Goal: Participate in discussion: Engage in conversation with other users on a specific topic

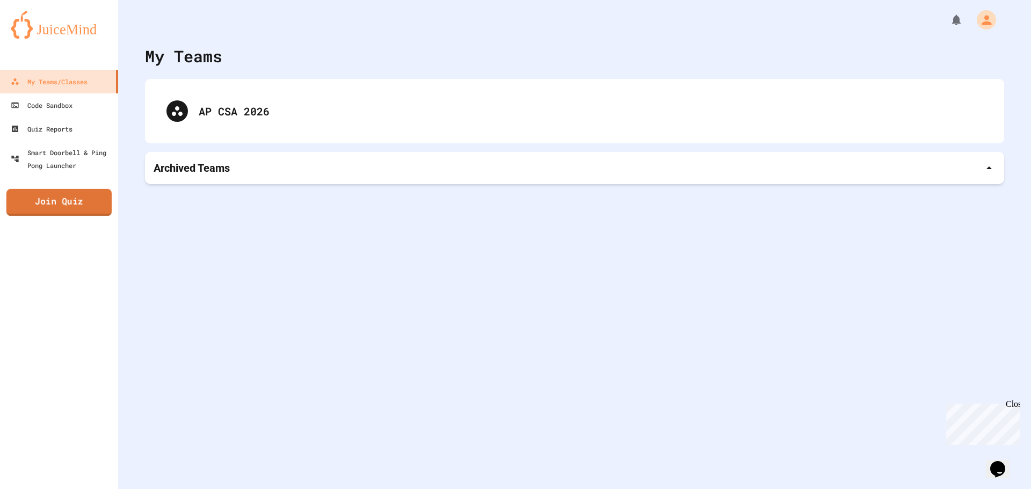
click at [76, 199] on link "Join Quiz" at bounding box center [58, 202] width 105 height 27
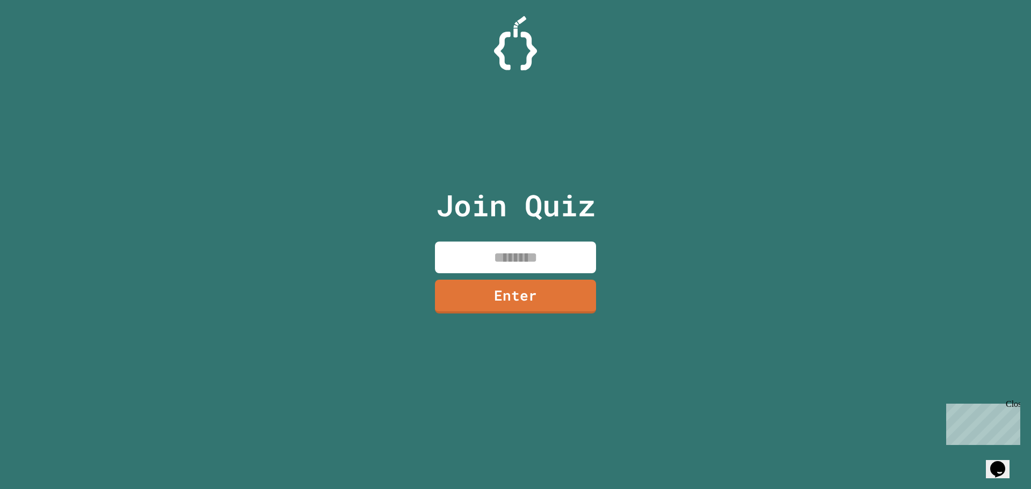
click at [519, 259] on input at bounding box center [515, 258] width 161 height 32
type input "********"
click at [498, 296] on link "Enter" at bounding box center [515, 295] width 161 height 35
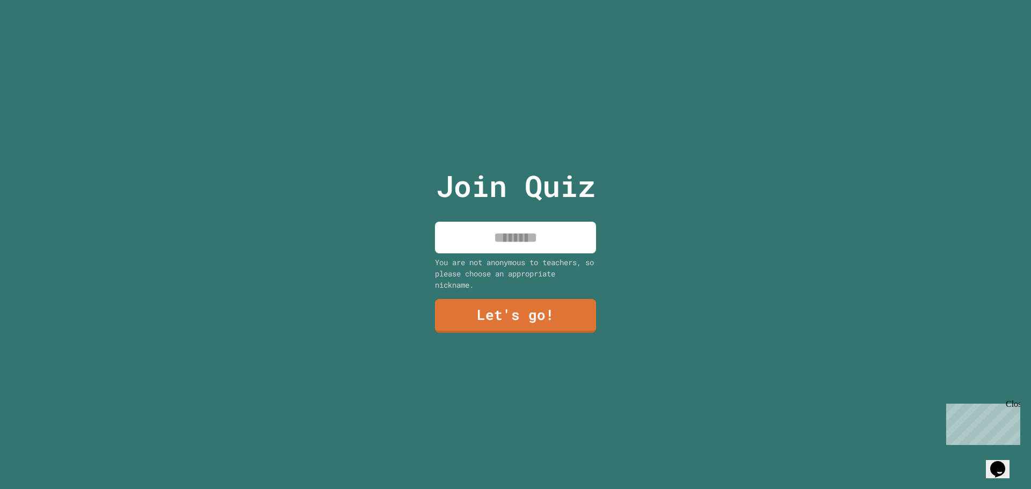
click at [467, 237] on input at bounding box center [515, 238] width 161 height 32
type input "******"
click at [482, 312] on link "Let's go!" at bounding box center [515, 314] width 159 height 35
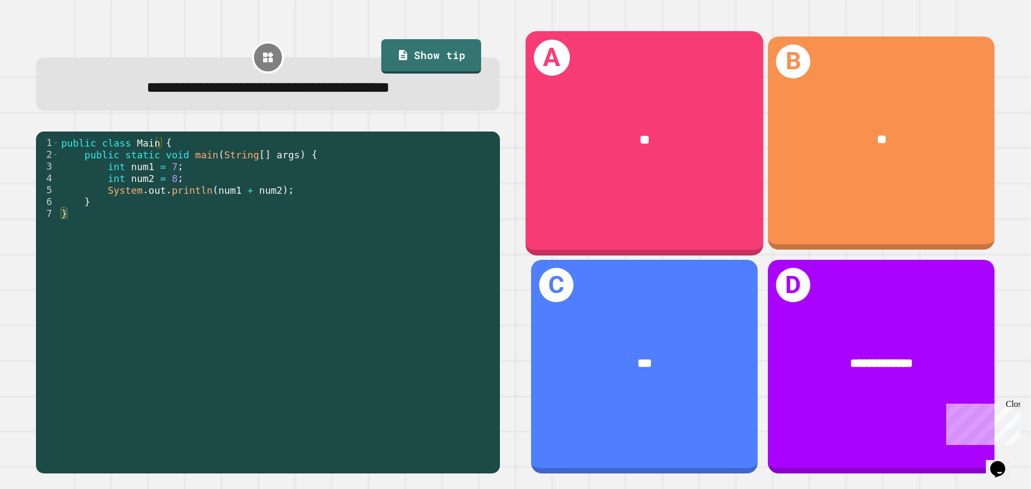
click at [689, 166] on div "**" at bounding box center [645, 140] width 238 height 72
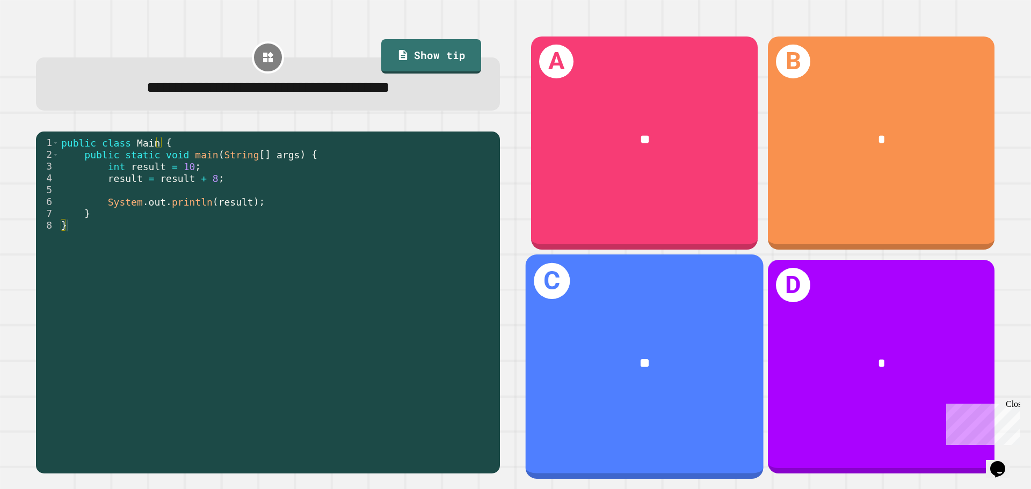
click at [674, 338] on div "**" at bounding box center [645, 364] width 238 height 72
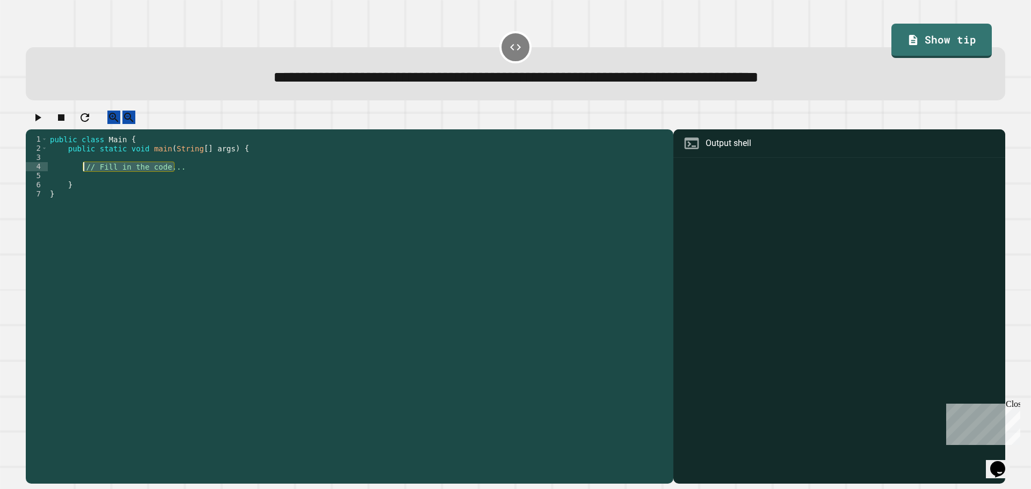
drag, startPoint x: 184, startPoint y: 179, endPoint x: 81, endPoint y: 177, distance: 103.1
click at [81, 177] on div "public class Main { public static void main ( String [ ] args ) { // Fill in th…" at bounding box center [358, 299] width 620 height 329
click at [944, 49] on link "Show tip" at bounding box center [942, 40] width 100 height 36
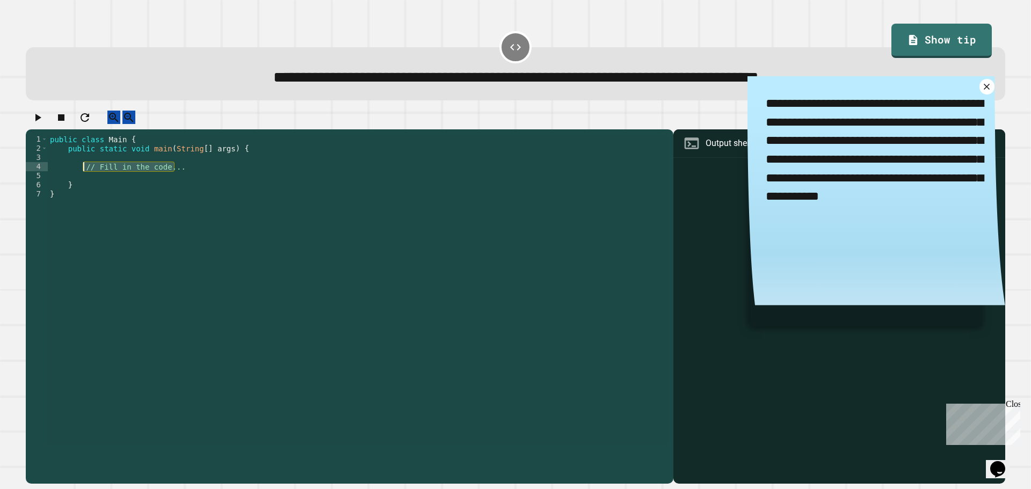
click at [177, 180] on div "public class Main { public static void main ( String [ ] args ) { // Fill in th…" at bounding box center [358, 290] width 620 height 310
drag, startPoint x: 178, startPoint y: 178, endPoint x: 82, endPoint y: 179, distance: 96.1
click at [82, 179] on div "public class Main { public static void main ( String [ ] args ) { // Fill in th…" at bounding box center [358, 299] width 620 height 329
paste textarea "**********"
drag, startPoint x: 220, startPoint y: 180, endPoint x: 208, endPoint y: 180, distance: 12.3
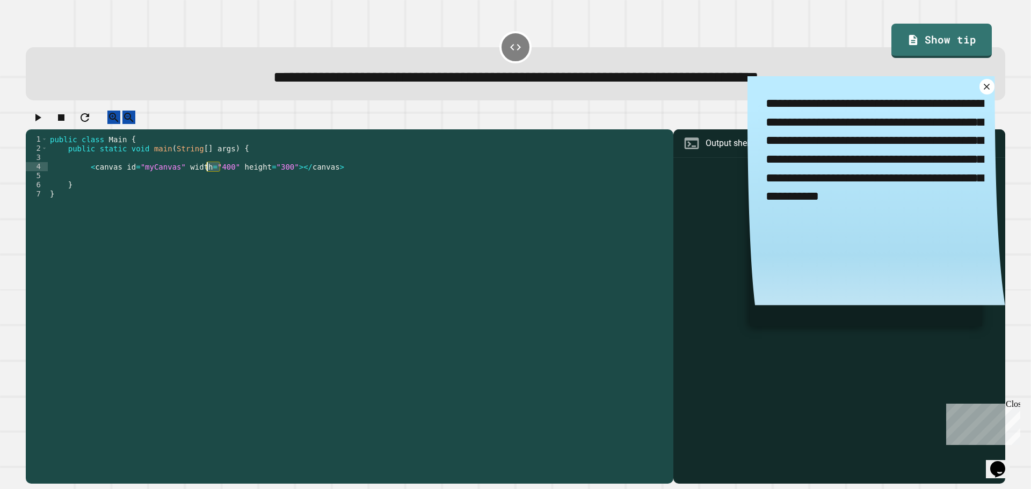
click at [208, 180] on div "public class Main { public static void main ( String [ ] args ) { < canvas id =…" at bounding box center [358, 299] width 620 height 329
click at [981, 91] on icon at bounding box center [987, 87] width 12 height 12
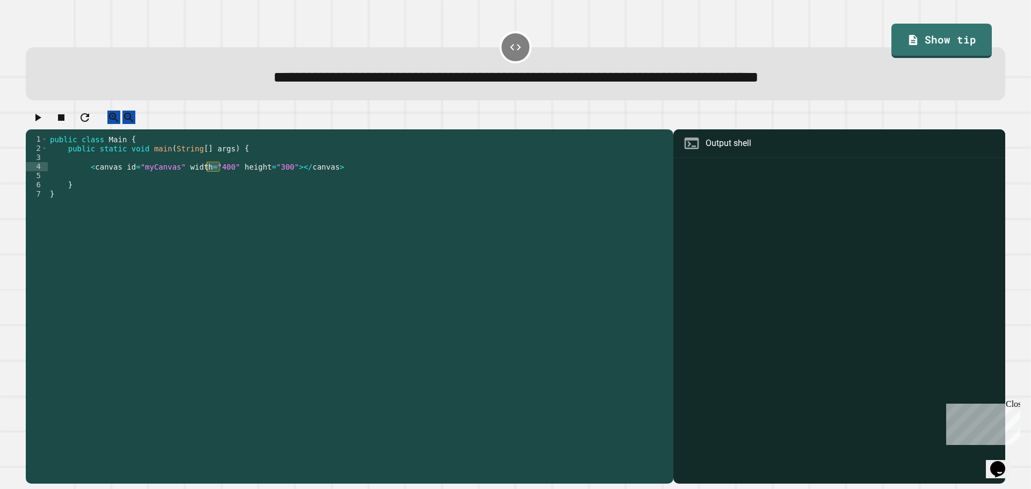
click at [213, 179] on div "public class Main { public static void main ( String [ ] args ) { < canvas id =…" at bounding box center [358, 290] width 620 height 310
click at [218, 179] on div "public class Main { public static void main ( String [ ] args ) { < canvas id =…" at bounding box center [358, 299] width 620 height 329
click at [265, 178] on div "public class Main { public static void main ( String [ ] args ) { < canvas id =…" at bounding box center [358, 299] width 620 height 329
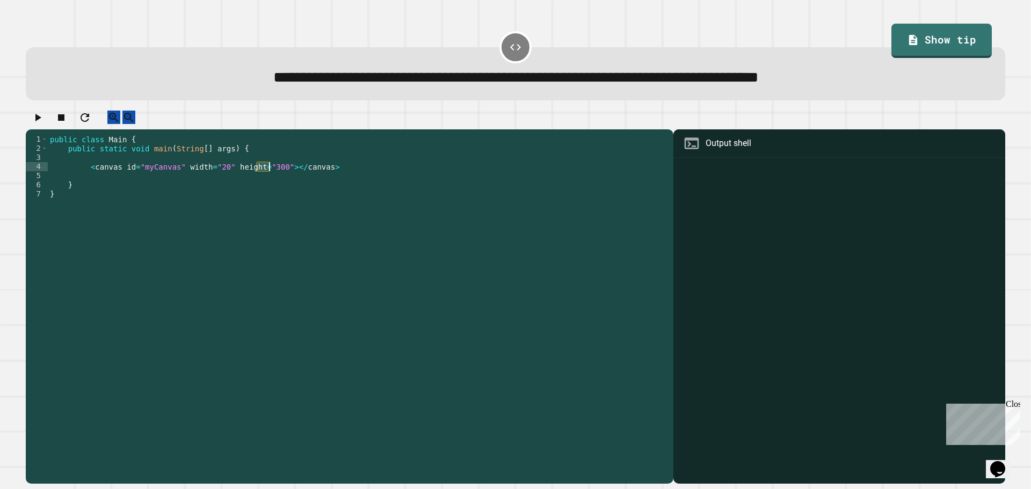
click at [265, 178] on div "public class Main { public static void main ( String [ ] args ) { < canvas id =…" at bounding box center [358, 299] width 620 height 329
type textarea "**********"
click at [37, 120] on icon "button" at bounding box center [37, 117] width 13 height 13
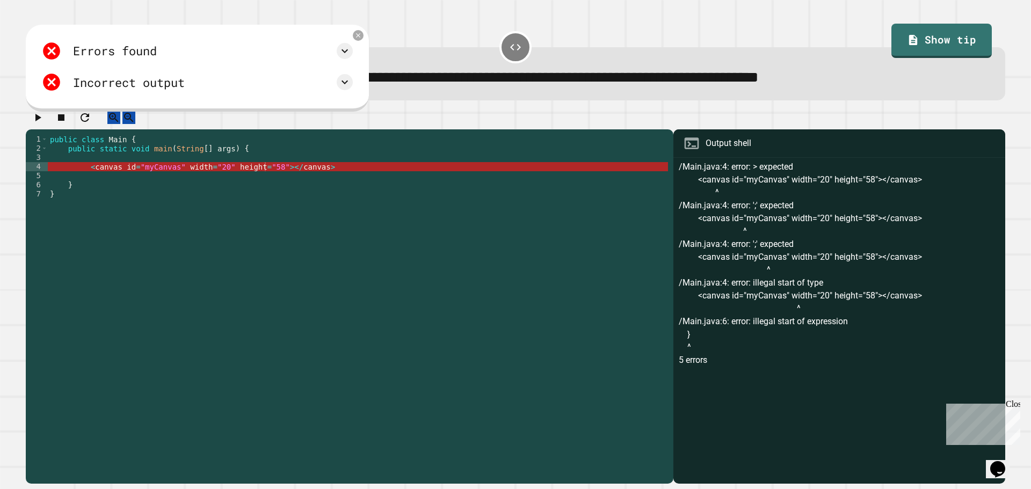
click at [324, 178] on div "public class Main { public static void main ( String [ ] args ) { < canvas id =…" at bounding box center [358, 299] width 620 height 329
drag, startPoint x: 320, startPoint y: 178, endPoint x: 89, endPoint y: 181, distance: 230.9
click at [89, 181] on div "public class Main { public static void main ( String [ ] args ) { < canvas id =…" at bounding box center [358, 299] width 620 height 329
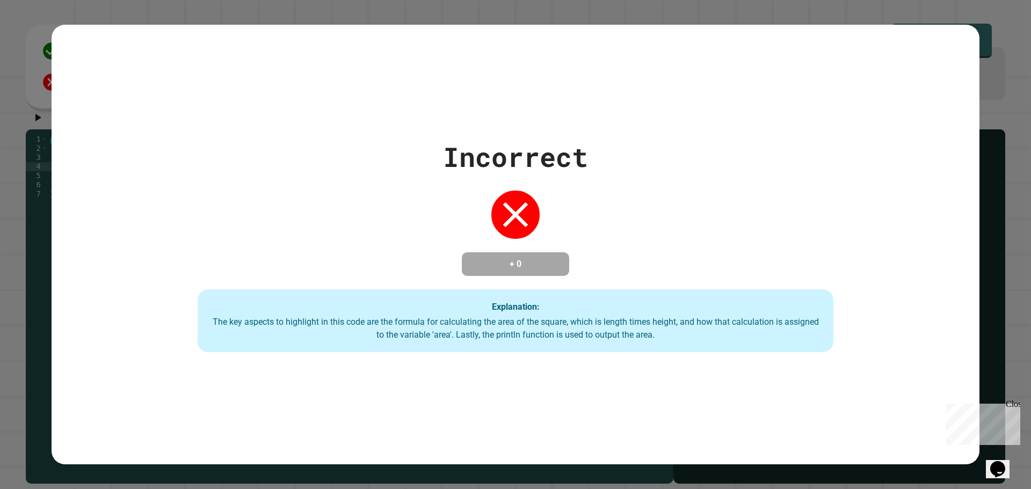
click at [1011, 44] on div "Incorrect + 0 Explanation: The key aspects to highlight in this code are the fo…" at bounding box center [515, 244] width 1031 height 489
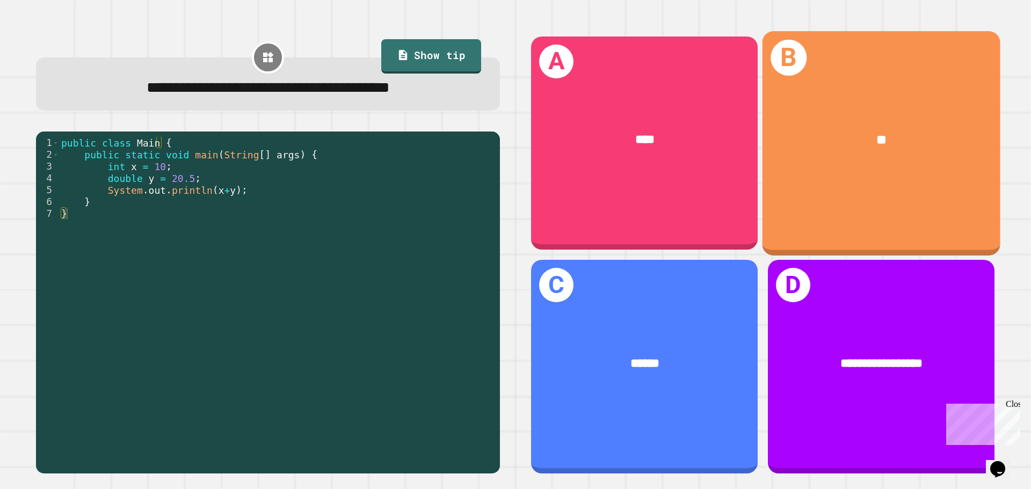
click at [841, 185] on div "B **" at bounding box center [881, 143] width 238 height 224
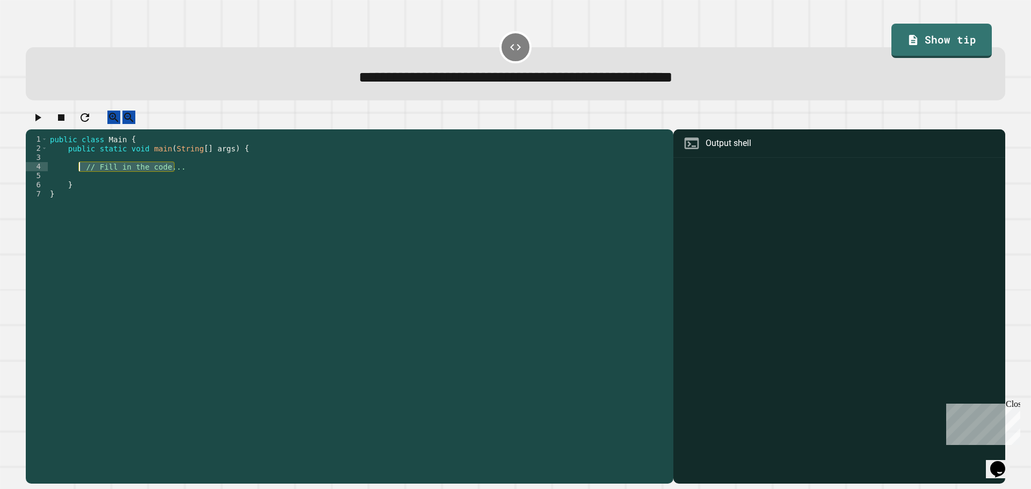
drag, startPoint x: 185, startPoint y: 178, endPoint x: 78, endPoint y: 178, distance: 107.4
click at [78, 178] on div "public class Main { public static void main ( String [ ] args ) { // Fill in th…" at bounding box center [358, 299] width 620 height 329
type textarea "**********"
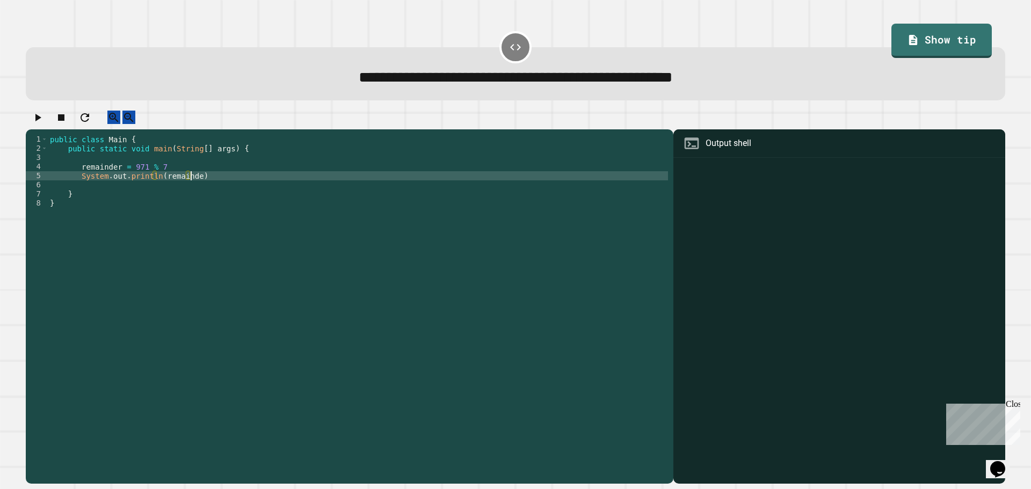
scroll to position [0, 10]
type textarea "**********"
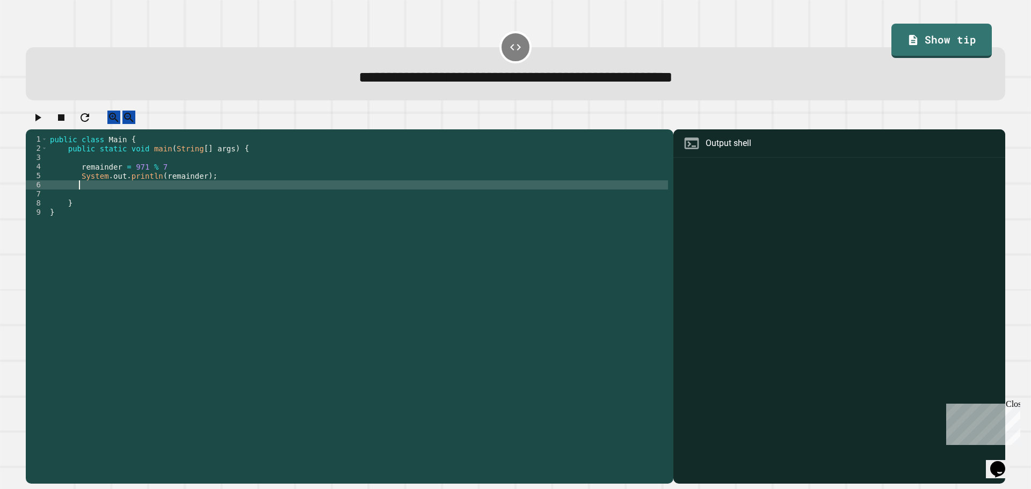
scroll to position [0, 1]
click at [38, 124] on icon "button" at bounding box center [37, 117] width 13 height 13
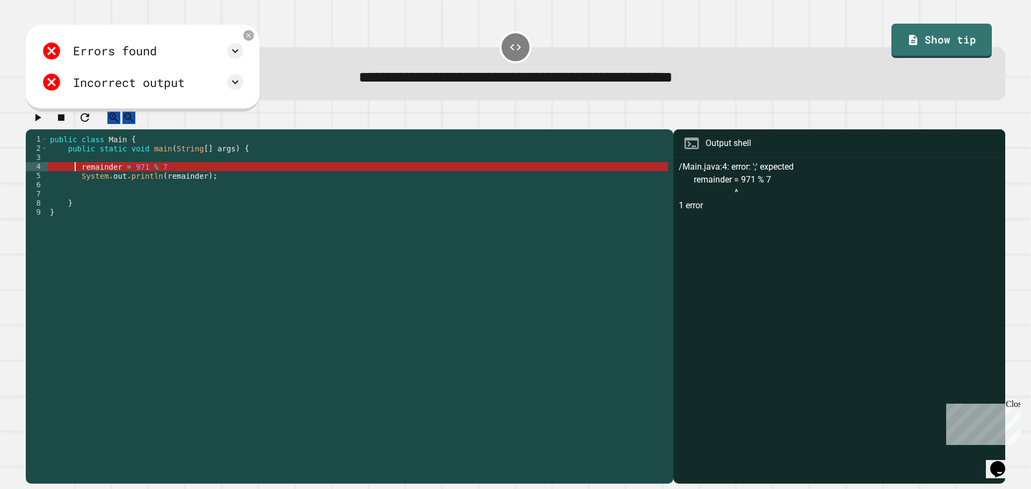
click at [76, 175] on div "public class Main { public static void main ( String [ ] args ) { remainder = 9…" at bounding box center [358, 299] width 620 height 329
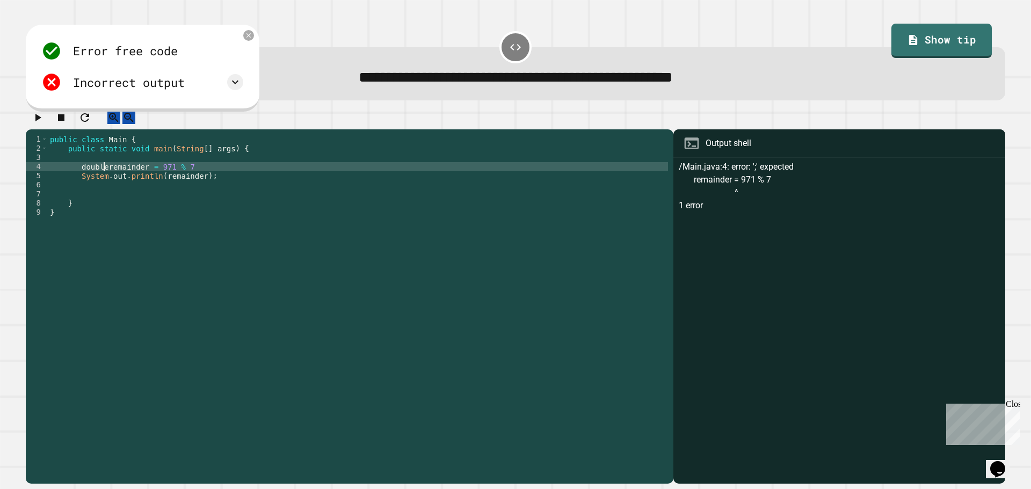
scroll to position [0, 4]
click at [35, 116] on div at bounding box center [515, 120] width 979 height 19
click at [41, 121] on icon "button" at bounding box center [38, 118] width 6 height 8
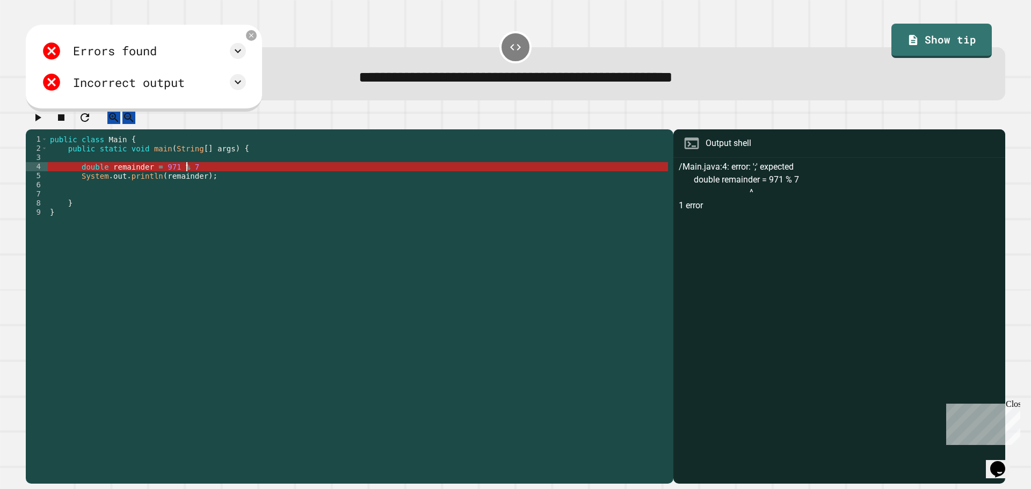
click at [216, 177] on div "public class Main { public static void main ( String [ ] args ) { double remain…" at bounding box center [358, 299] width 620 height 329
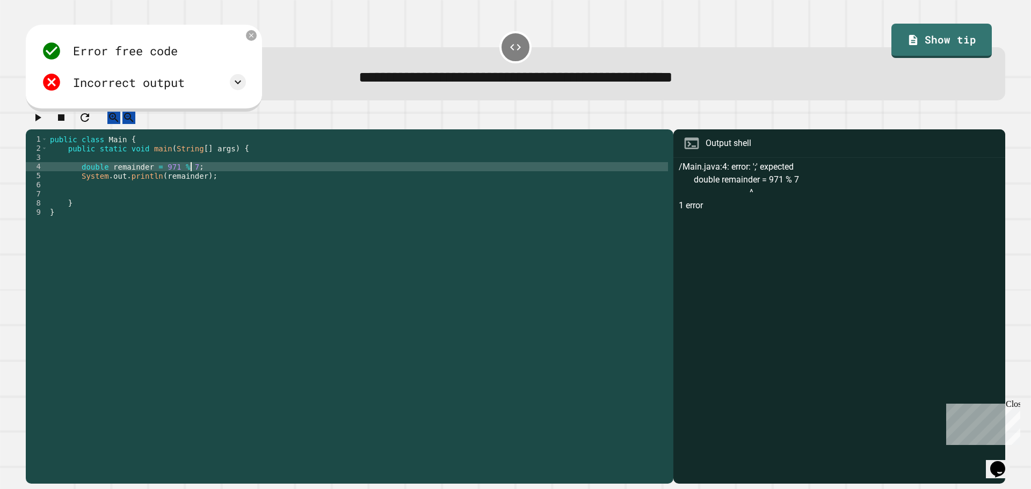
scroll to position [0, 9]
click at [41, 120] on icon "button" at bounding box center [37, 117] width 13 height 13
click at [203, 186] on div "public class Main { public static void main ( String [ ] args ) { double remain…" at bounding box center [358, 299] width 620 height 329
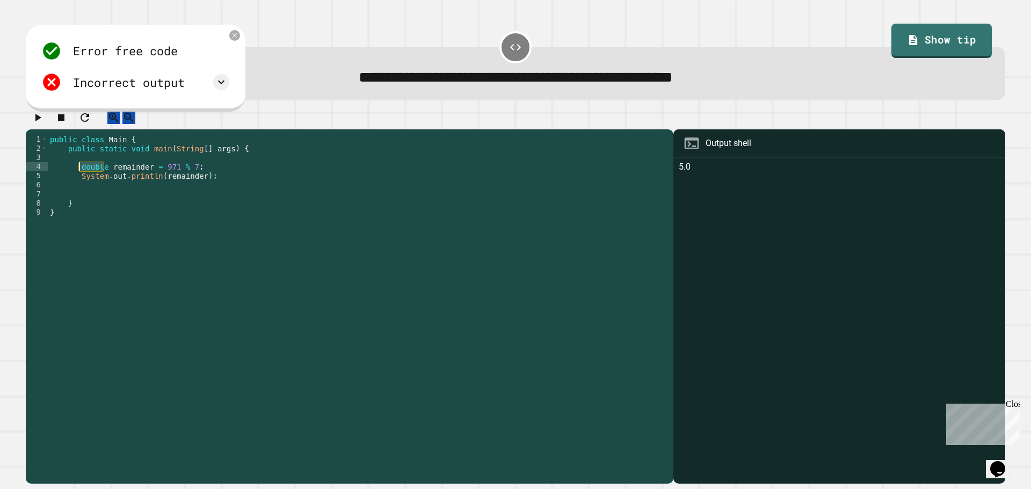
drag, startPoint x: 103, startPoint y: 178, endPoint x: 79, endPoint y: 178, distance: 23.1
click at [79, 178] on div "public class Main { public static void main ( String [ ] args ) { double remain…" at bounding box center [358, 299] width 620 height 329
type textarea "**********"
click at [53, 126] on div at bounding box center [515, 120] width 979 height 19
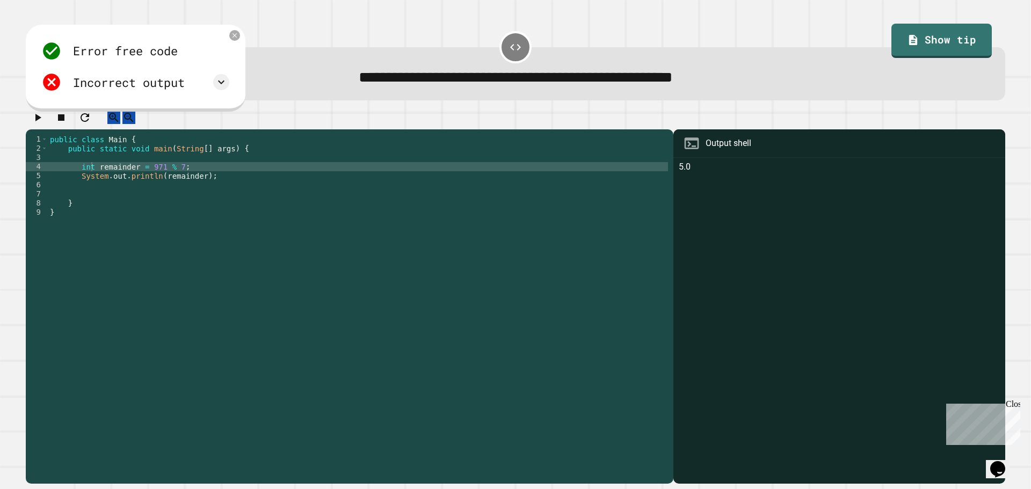
click at [41, 121] on icon "button" at bounding box center [38, 118] width 6 height 8
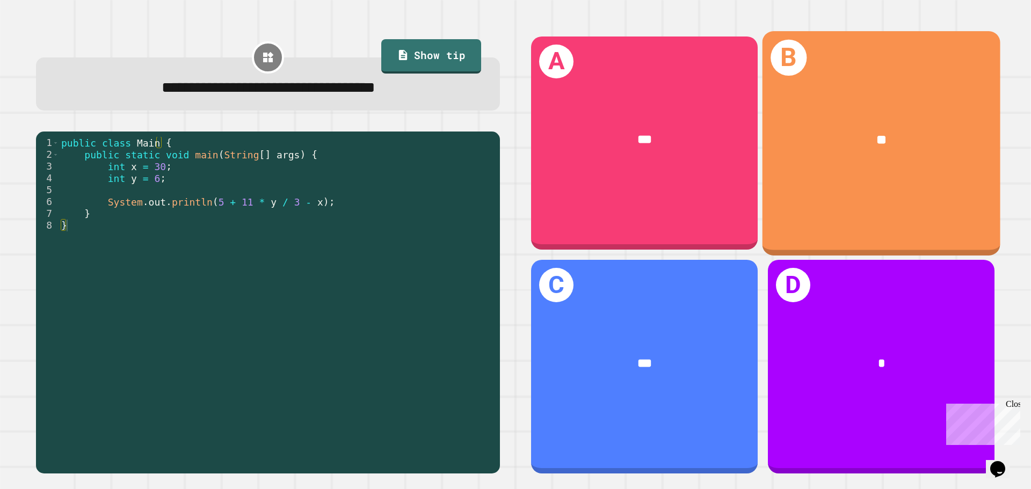
click at [803, 184] on div "B **" at bounding box center [881, 143] width 238 height 224
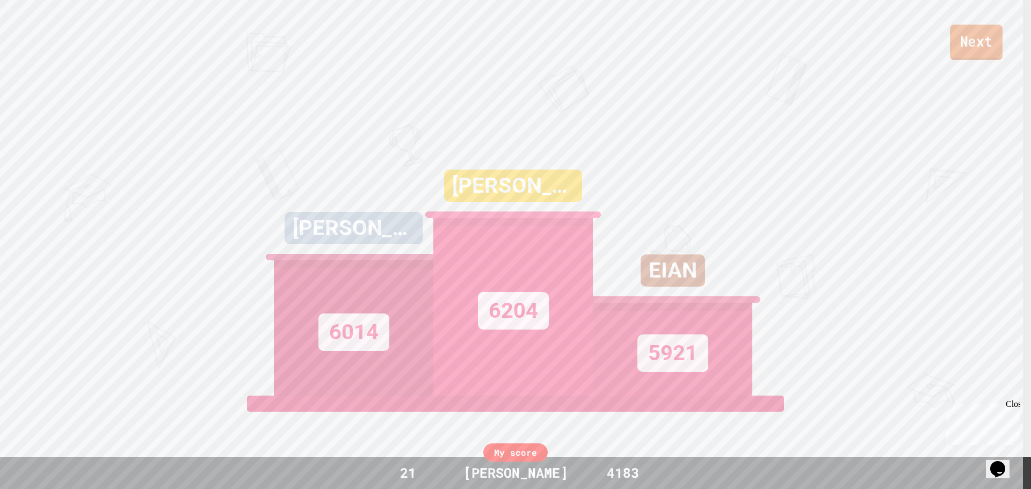
click at [993, 44] on link "Next" at bounding box center [976, 42] width 53 height 35
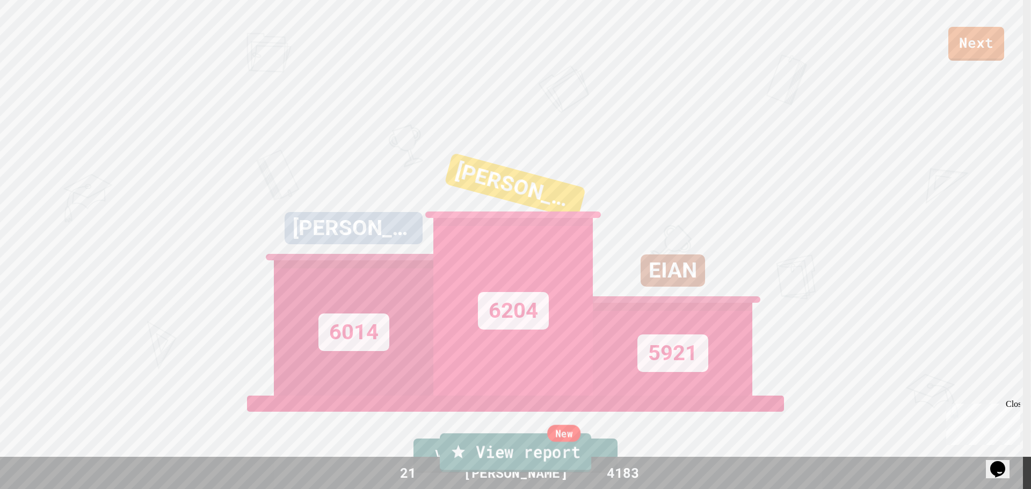
click at [582, 459] on link "New View report" at bounding box center [515, 452] width 151 height 39
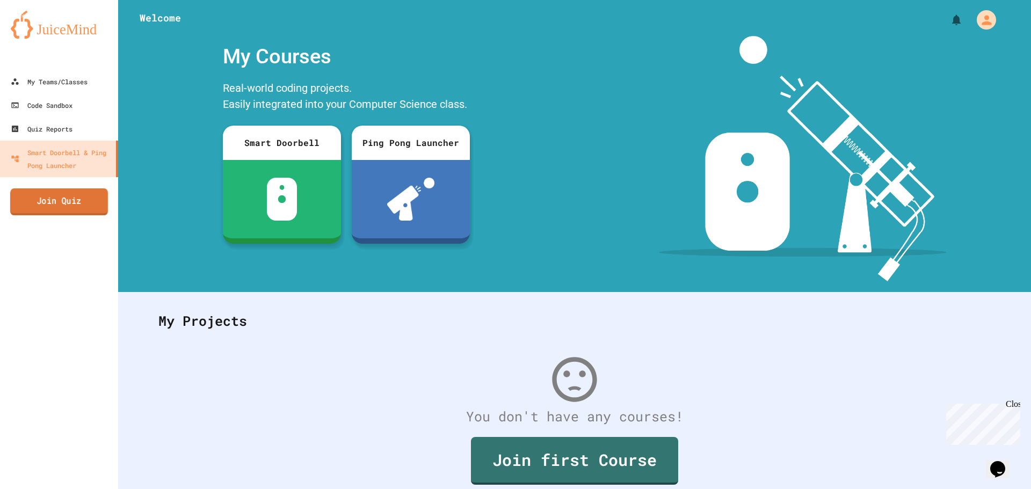
click at [52, 196] on link "Join Quiz" at bounding box center [59, 201] width 98 height 27
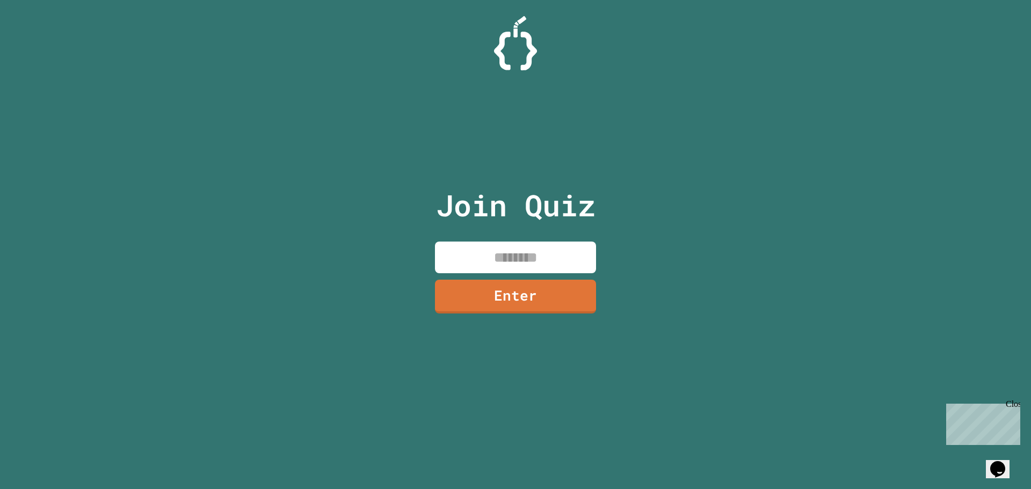
click at [534, 263] on input at bounding box center [515, 258] width 161 height 32
type input "********"
click at [518, 299] on link "Enter" at bounding box center [516, 295] width 156 height 35
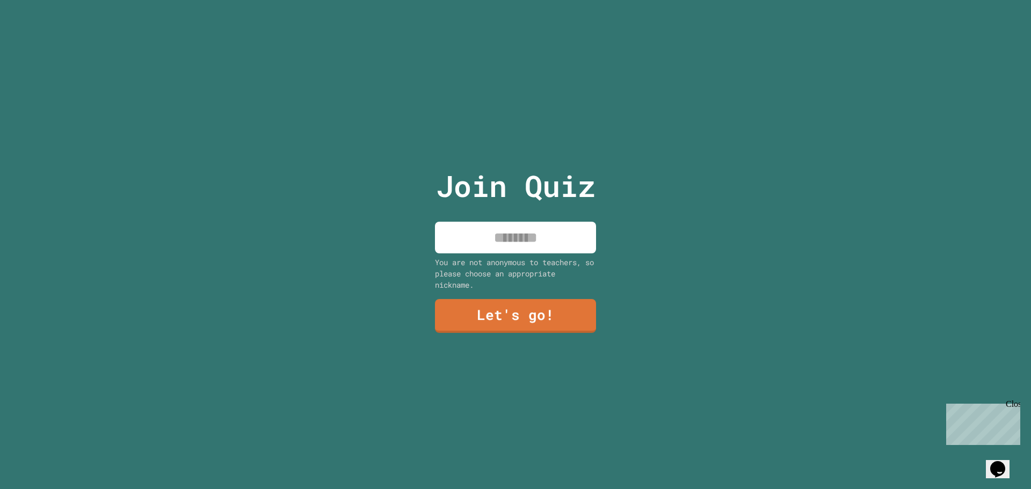
drag, startPoint x: 532, startPoint y: 242, endPoint x: 514, endPoint y: 232, distance: 20.4
click at [532, 245] on input at bounding box center [515, 238] width 161 height 32
type input "******"
click at [527, 315] on link "Let's go!" at bounding box center [515, 314] width 157 height 35
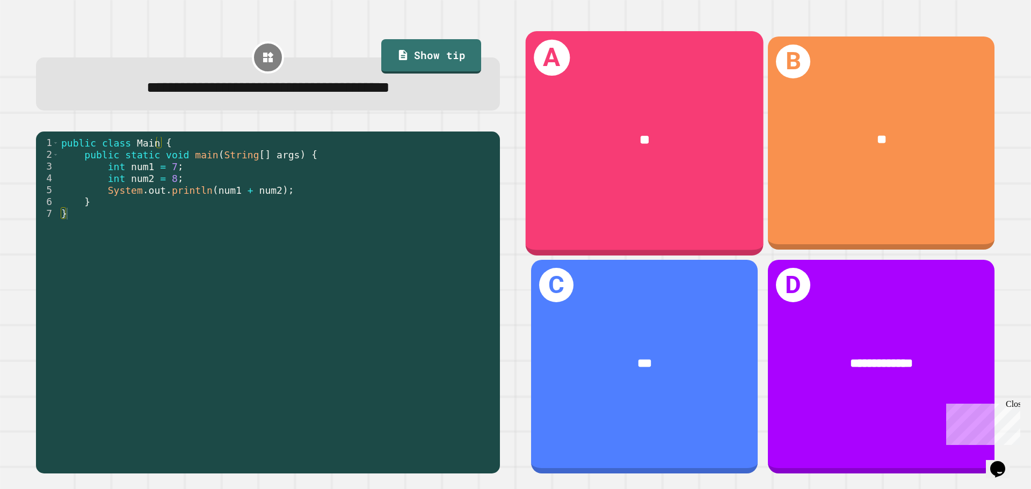
click at [682, 188] on div "A **" at bounding box center [645, 143] width 238 height 224
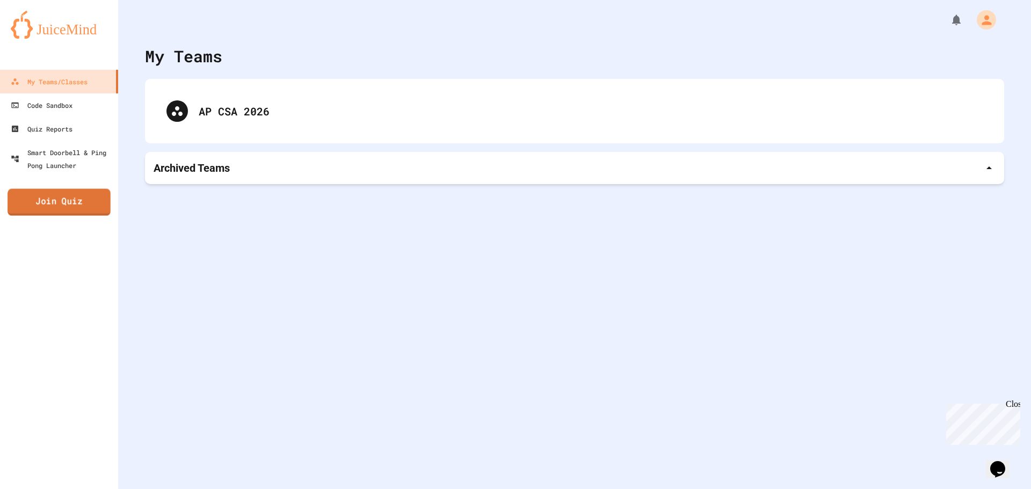
click at [43, 210] on link "Join Quiz" at bounding box center [59, 202] width 103 height 27
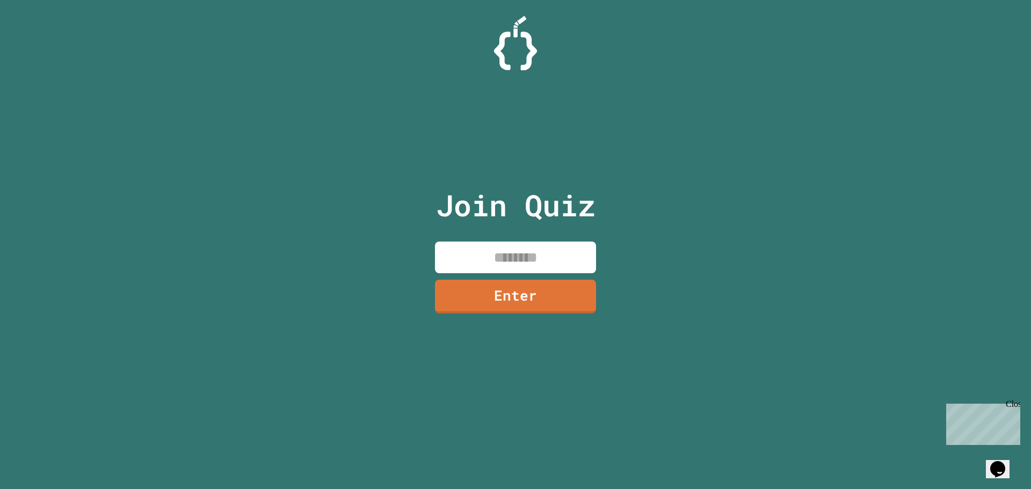
click at [537, 265] on input at bounding box center [515, 258] width 161 height 32
type input "********"
click at [478, 301] on link "Enter" at bounding box center [515, 295] width 151 height 35
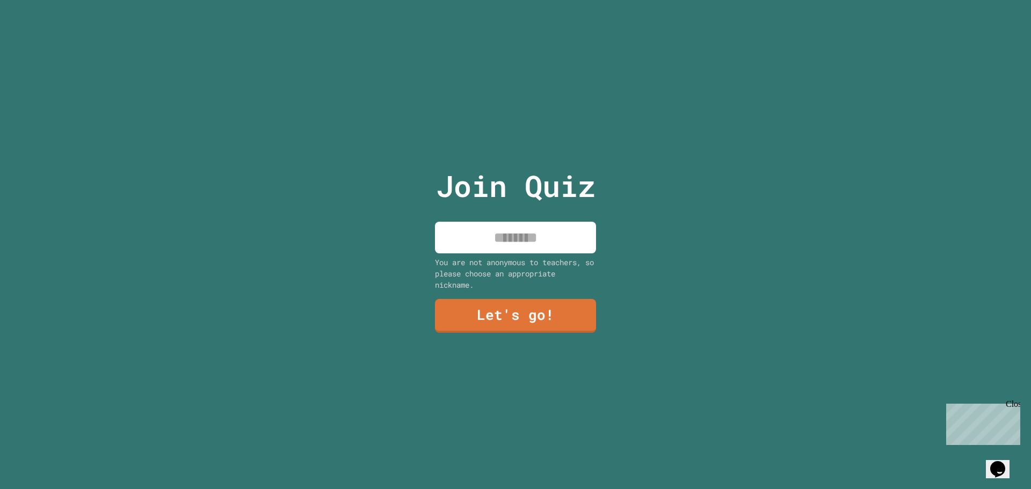
click at [496, 224] on input at bounding box center [515, 238] width 161 height 32
type input "******"
click at [485, 305] on link "Let's go!" at bounding box center [515, 315] width 162 height 35
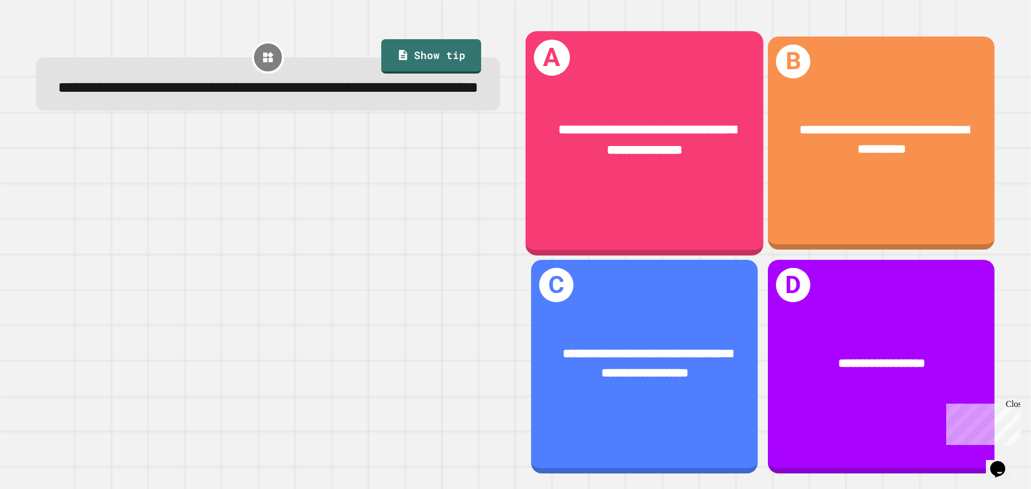
click at [709, 225] on div "**********" at bounding box center [645, 143] width 238 height 224
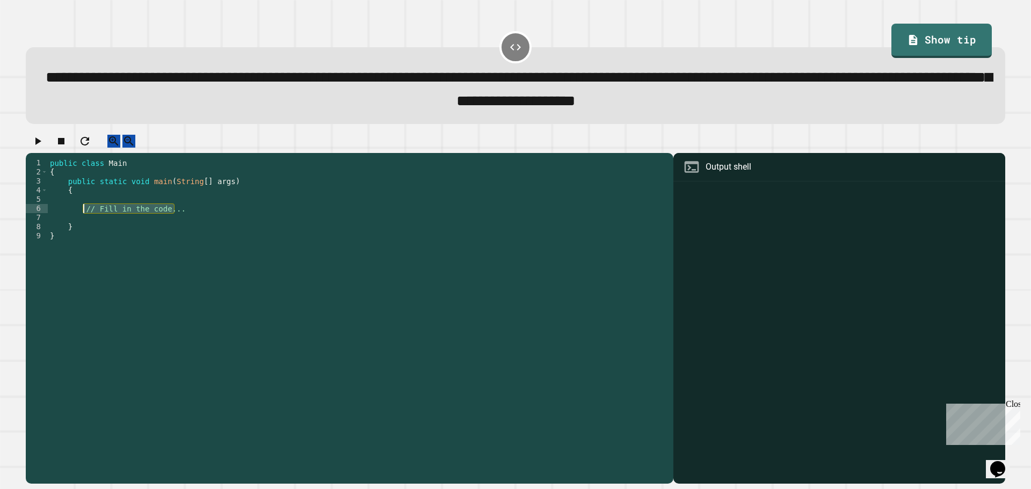
drag, startPoint x: 183, startPoint y: 221, endPoint x: 81, endPoint y: 222, distance: 101.5
click at [81, 222] on div "public class Main { public static void main ( String [ ] args ) { // Fill in th…" at bounding box center [358, 308] width 620 height 301
type textarea "*"
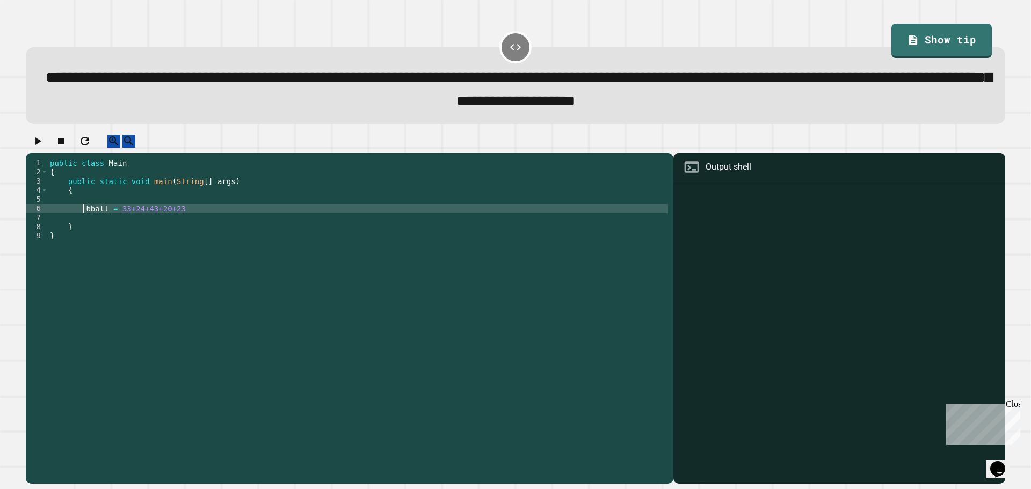
click at [81, 221] on div "public class Main { public static void main ( String [ ] args ) { bball = 33+24…" at bounding box center [358, 308] width 620 height 301
type textarea "**********"
click at [201, 221] on div "public class Main { public static void main ( String [ ] args ) { int bball = 3…" at bounding box center [358, 308] width 620 height 301
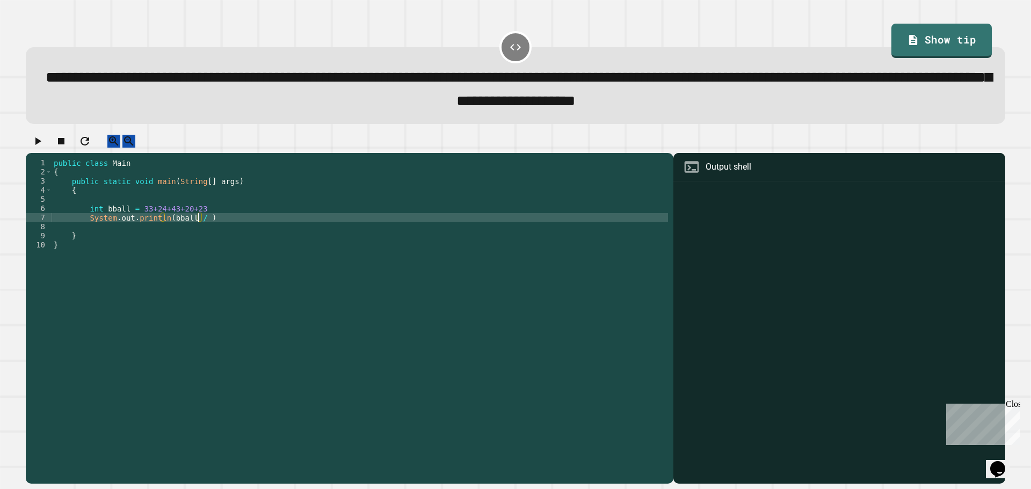
scroll to position [0, 10]
click at [224, 232] on div "public class Main { public static void main ( String [ ] args ) { int bball = 3…" at bounding box center [360, 308] width 616 height 301
drag, startPoint x: 209, startPoint y: 230, endPoint x: 86, endPoint y: 232, distance: 122.5
click at [86, 232] on div "public class Main { public static void main ( String [ ] args ) { int bball = 3…" at bounding box center [360, 308] width 616 height 301
type textarea "**********"
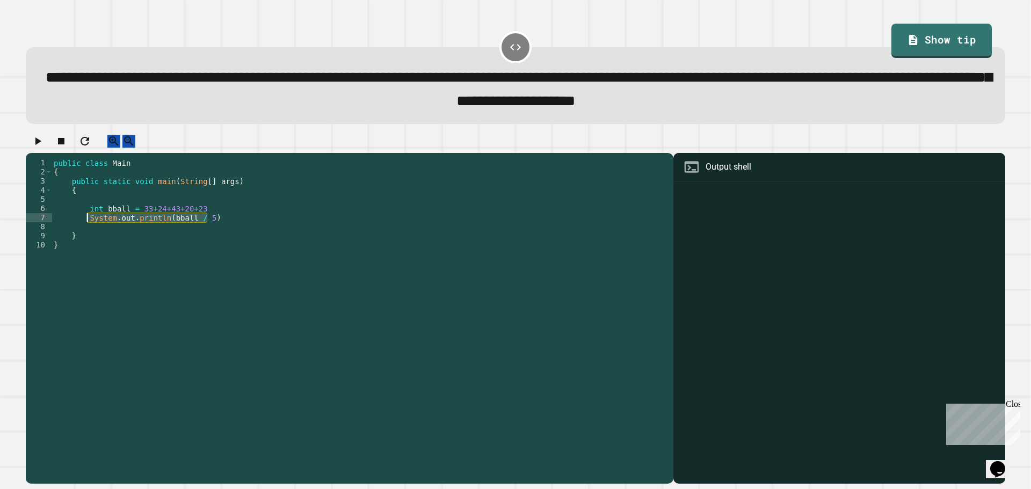
click at [243, 230] on div "public class Main { public static void main ( String [ ] args ) { int bball = 3…" at bounding box center [360, 299] width 616 height 283
paste textarea "**********"
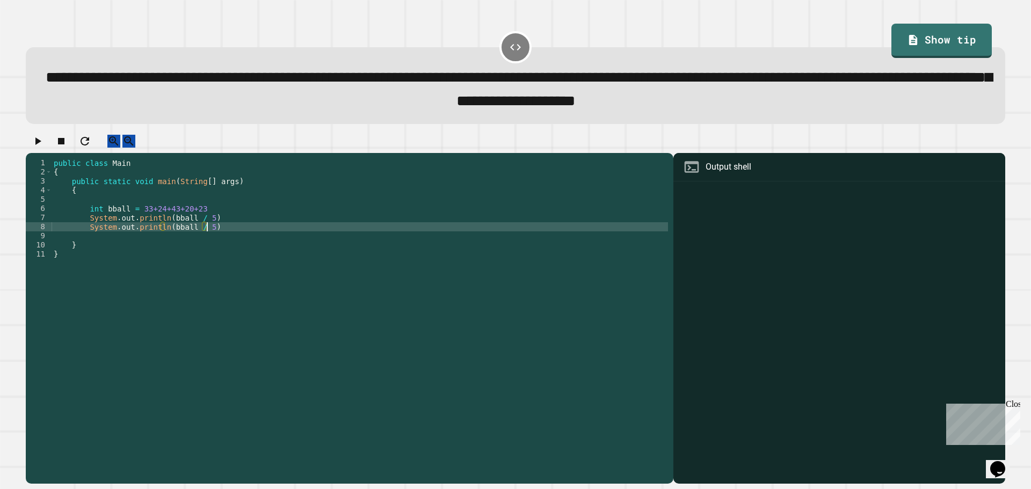
click at [166, 238] on div "public class Main { public static void main ( String [ ] args ) { int bball = 3…" at bounding box center [360, 308] width 616 height 301
type textarea "**********"
click at [256, 237] on div "public class Main { public static void main ( String [ ] args ) { int bball = 3…" at bounding box center [360, 308] width 616 height 301
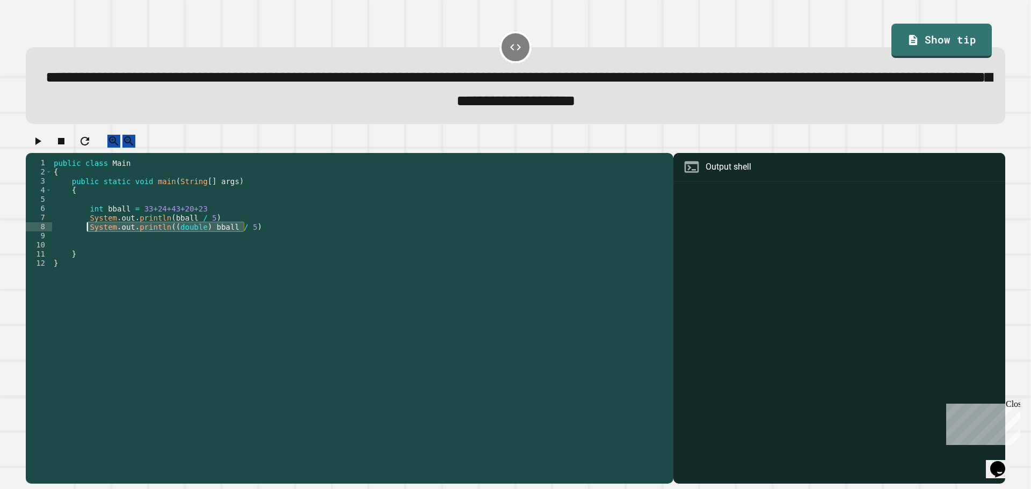
drag, startPoint x: 239, startPoint y: 243, endPoint x: 87, endPoint y: 240, distance: 152.0
click at [87, 240] on div "public class Main { public static void main ( String [ ] args ) { int bball = 3…" at bounding box center [360, 308] width 616 height 301
type textarea "**********"
click at [125, 254] on div "public class Main { public static void main ( String [ ] args ) { int bball = 3…" at bounding box center [360, 308] width 616 height 301
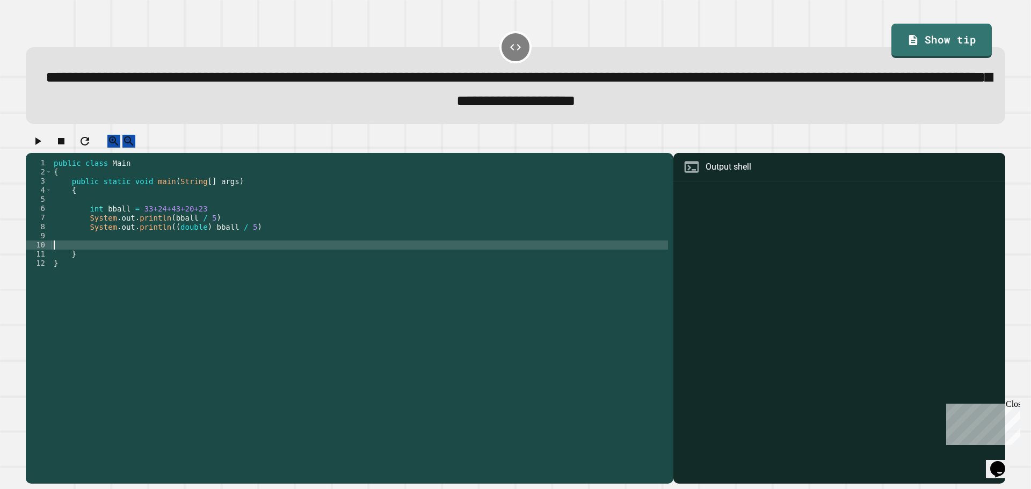
click at [126, 250] on div "public class Main { public static void main ( String [ ] args ) { int bball = 3…" at bounding box center [360, 308] width 616 height 301
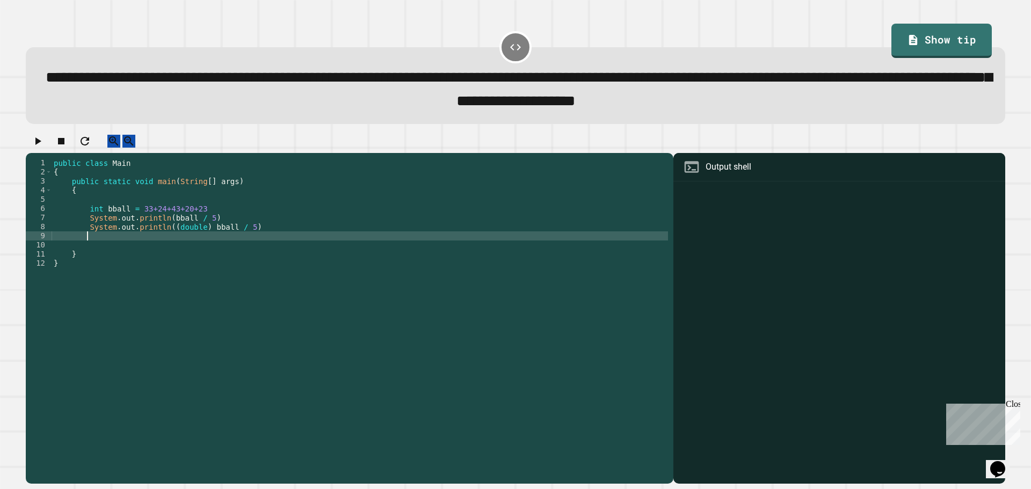
paste textarea "**********"
click at [239, 248] on div "public class Main { public static void main ( String [ ] args ) { int bball = 3…" at bounding box center [360, 308] width 616 height 301
click at [40, 145] on icon "button" at bounding box center [38, 141] width 6 height 8
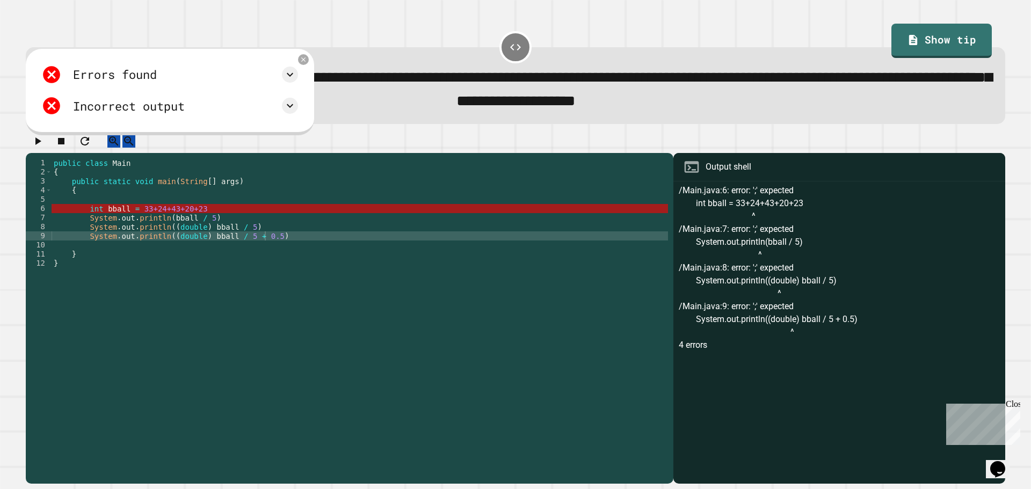
click at [210, 217] on div "public class Main { public static void main ( String [ ] args ) { int bball = 3…" at bounding box center [360, 308] width 616 height 301
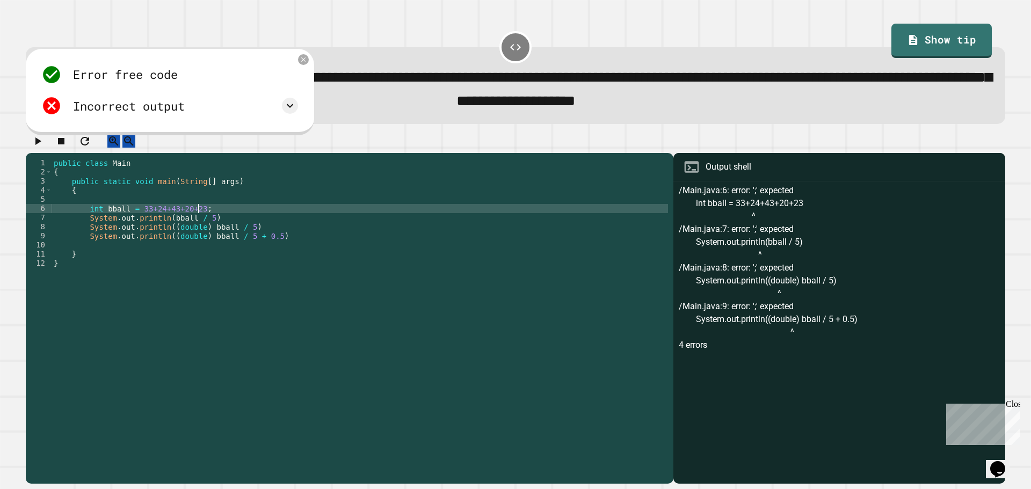
click at [236, 230] on div "public class Main { public static void main ( String [ ] args ) { int bball = 3…" at bounding box center [360, 308] width 616 height 301
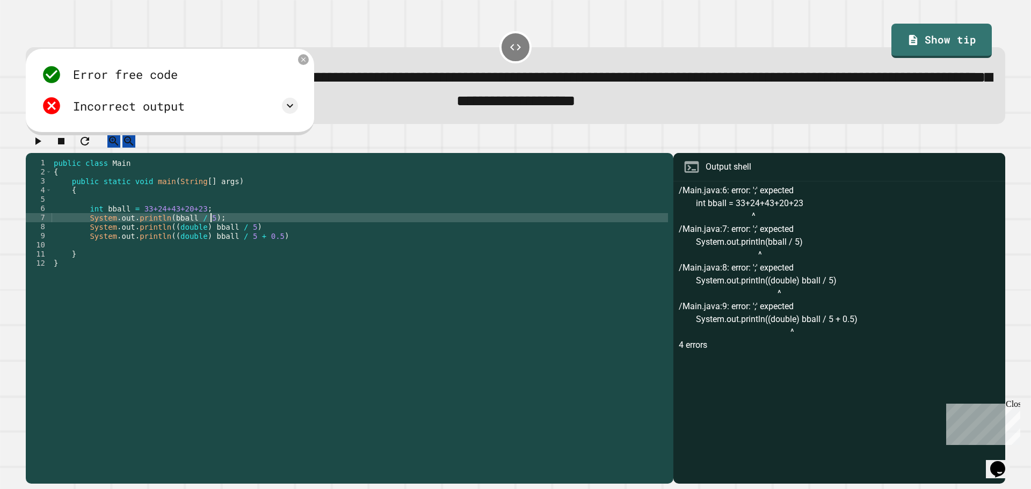
click at [252, 239] on div "public class Main { public static void main ( String [ ] args ) { int bball = 3…" at bounding box center [360, 308] width 616 height 301
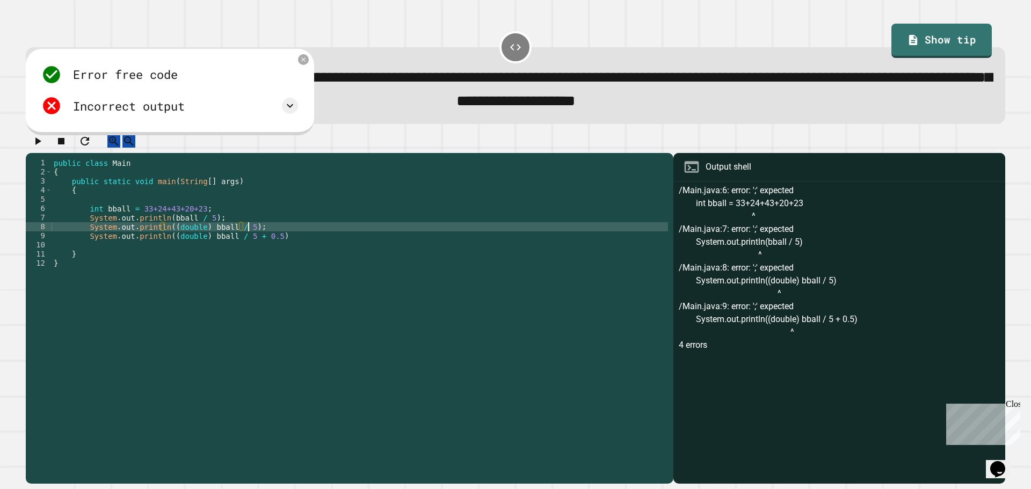
click at [273, 250] on div "public class Main { public static void main ( String [ ] args ) { int bball = 3…" at bounding box center [360, 308] width 616 height 301
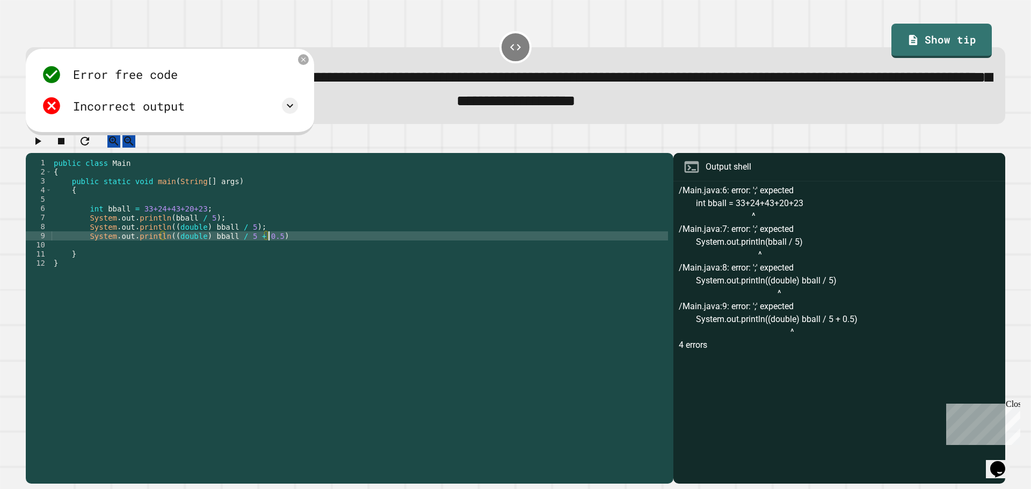
scroll to position [0, 15]
click at [44, 148] on button "button" at bounding box center [37, 141] width 13 height 13
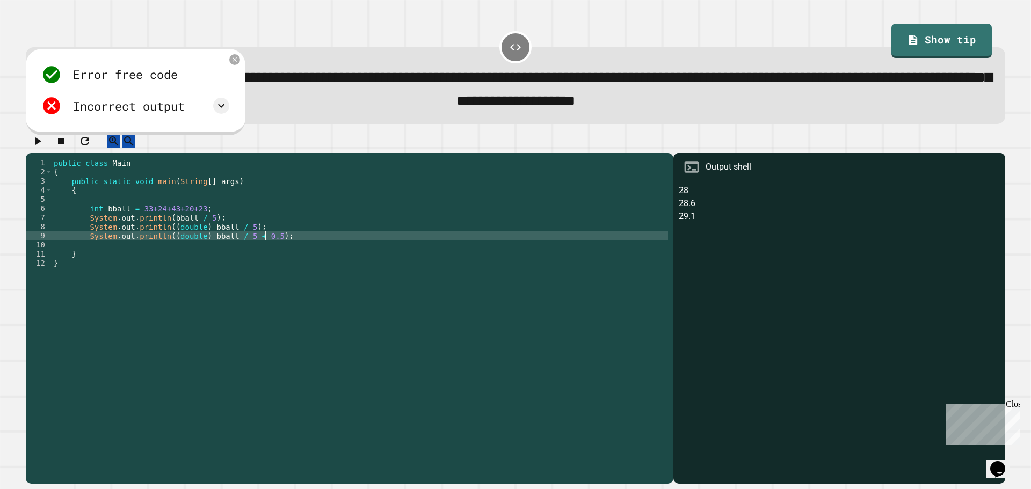
click at [264, 248] on div "public class Main { public static void main ( String [ ] args ) { int bball = 3…" at bounding box center [360, 308] width 616 height 301
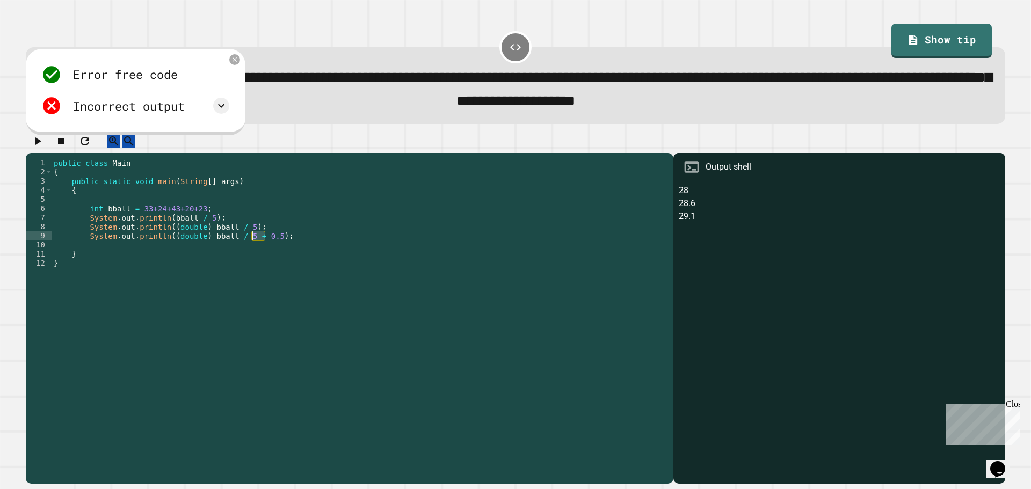
drag, startPoint x: 264, startPoint y: 248, endPoint x: 251, endPoint y: 249, distance: 13.5
click at [251, 249] on div "public class Main { public static void main ( String [ ] args ) { int bball = 3…" at bounding box center [360, 308] width 616 height 301
click at [265, 249] on div "public class Main { public static void main ( String [ ] args ) { int bball = 3…" at bounding box center [360, 299] width 616 height 283
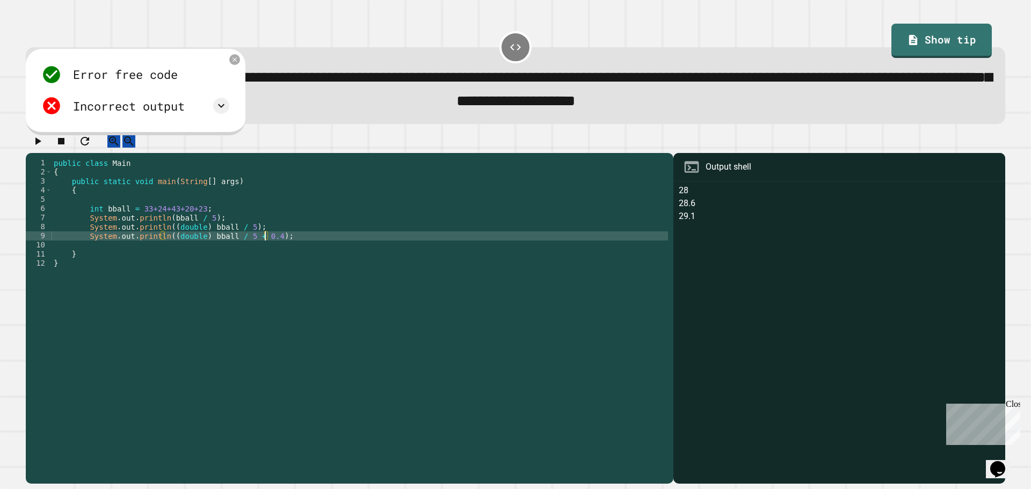
click at [42, 147] on icon "button" at bounding box center [37, 141] width 13 height 13
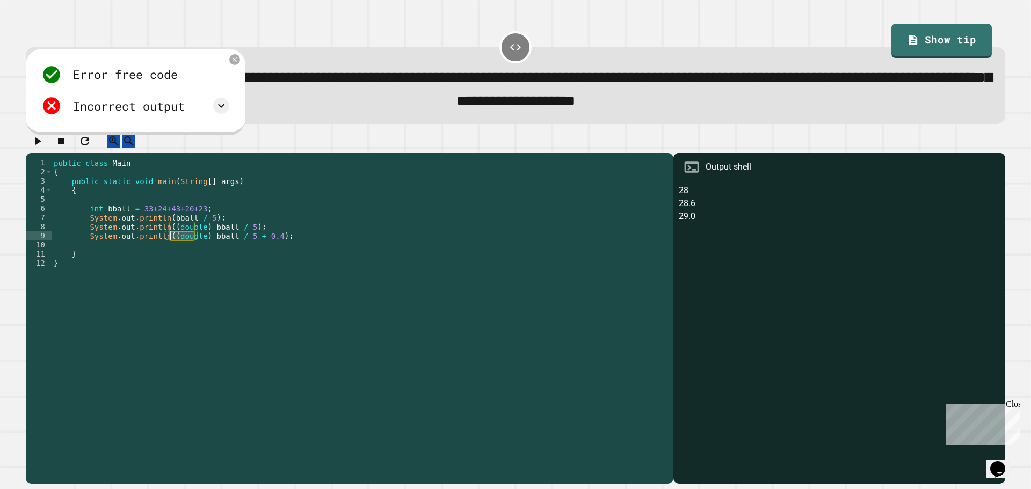
drag, startPoint x: 193, startPoint y: 249, endPoint x: 169, endPoint y: 250, distance: 24.2
click at [169, 250] on div "public class Main { public static void main ( String [ ] args ) { int bball = 3…" at bounding box center [360, 308] width 616 height 301
click at [219, 111] on icon at bounding box center [221, 105] width 13 height 13
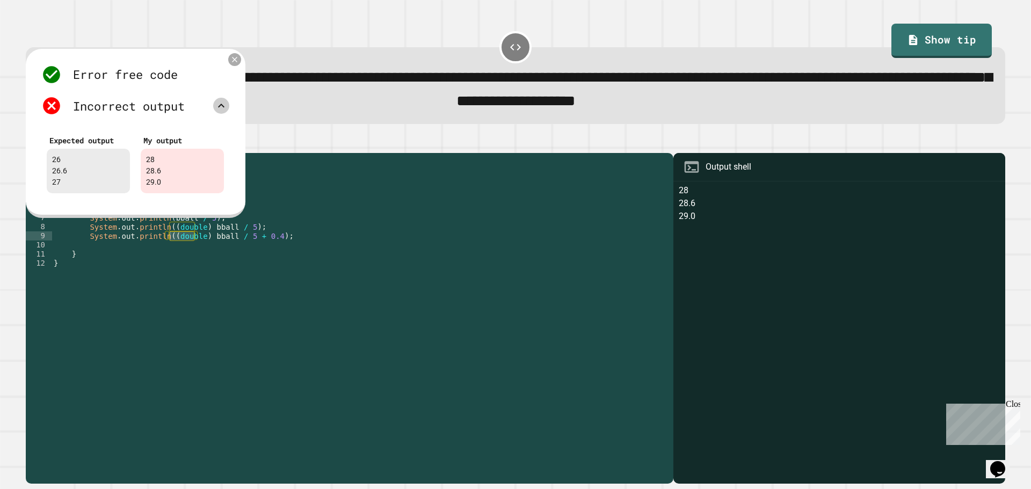
click at [232, 64] on icon at bounding box center [234, 59] width 9 height 9
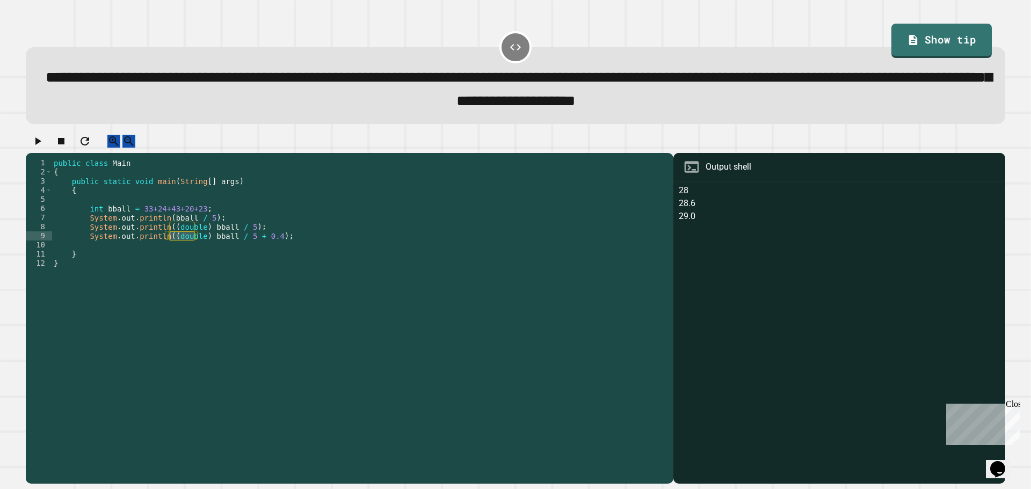
click at [189, 221] on div "public class Main { public static void main ( String [ ] args ) { int bball = 3…" at bounding box center [360, 308] width 616 height 301
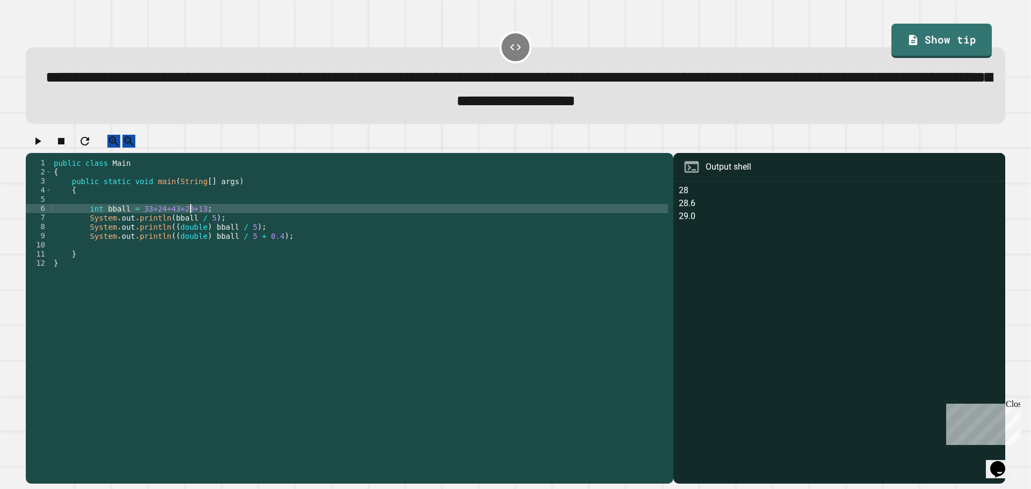
click at [44, 148] on icon "button" at bounding box center [37, 141] width 13 height 13
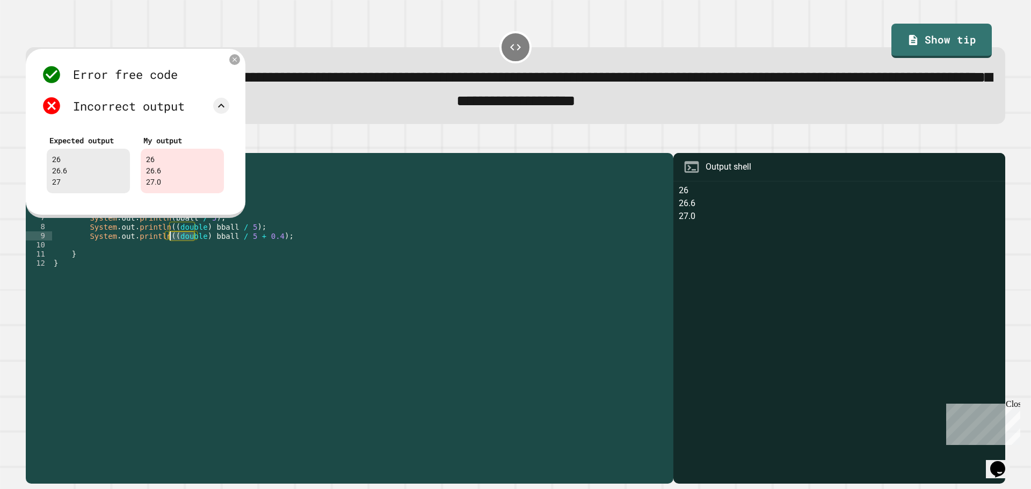
drag, startPoint x: 193, startPoint y: 248, endPoint x: 171, endPoint y: 250, distance: 22.6
click at [171, 250] on div "public class Main { public static void main ( String [ ] args ) { int bball = 3…" at bounding box center [360, 308] width 616 height 301
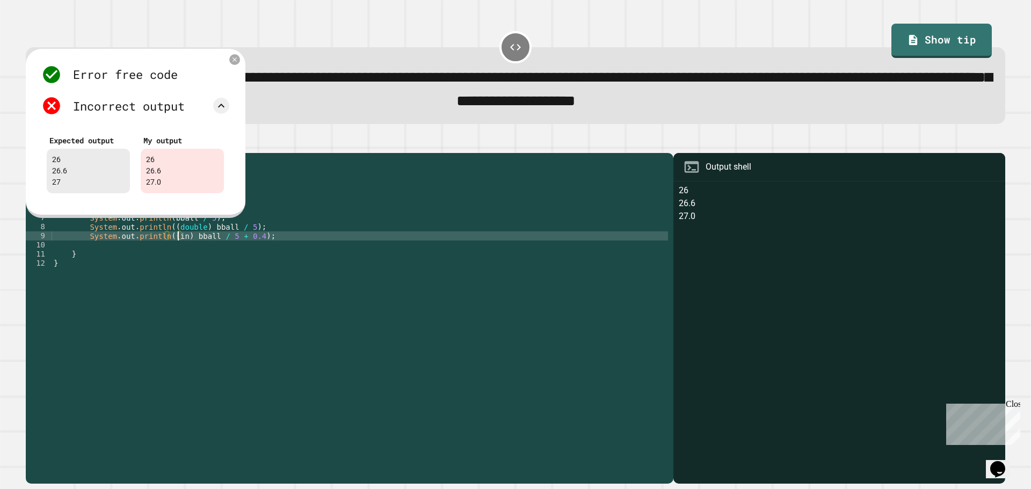
scroll to position [0, 9]
click at [252, 249] on div "public class Main { public static void main ( String [ ] args ) { int bball = 3…" at bounding box center [360, 308] width 616 height 301
type textarea "**********"
click at [236, 66] on div at bounding box center [234, 59] width 13 height 13
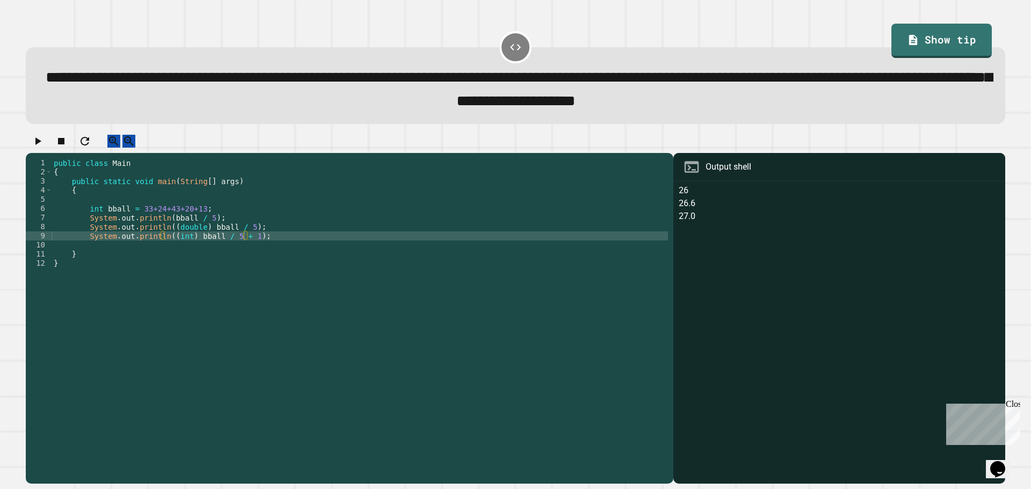
click at [41, 148] on button "button" at bounding box center [37, 141] width 13 height 13
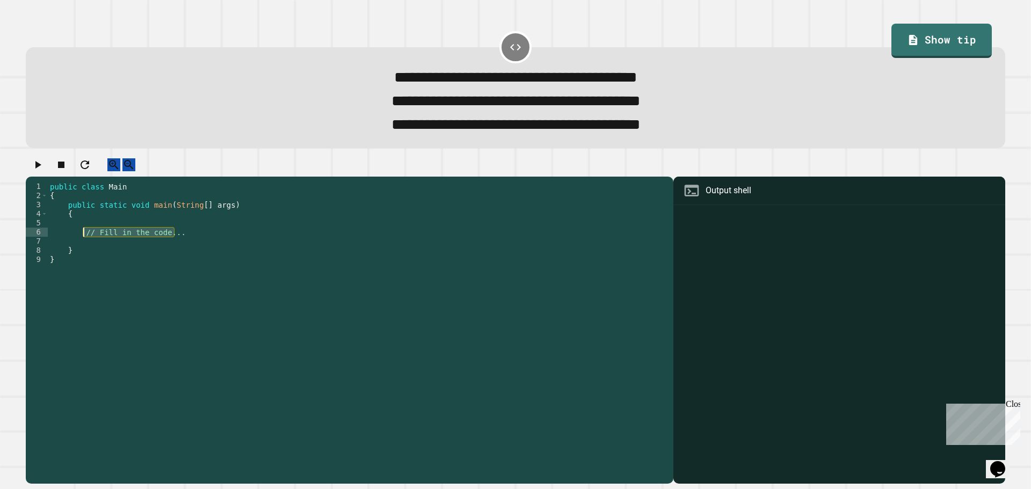
drag, startPoint x: 182, startPoint y: 247, endPoint x: 83, endPoint y: 249, distance: 99.3
click at [83, 249] on div "public class Main { public static void main ( String [ ] args ) { // Fill in th…" at bounding box center [358, 319] width 620 height 274
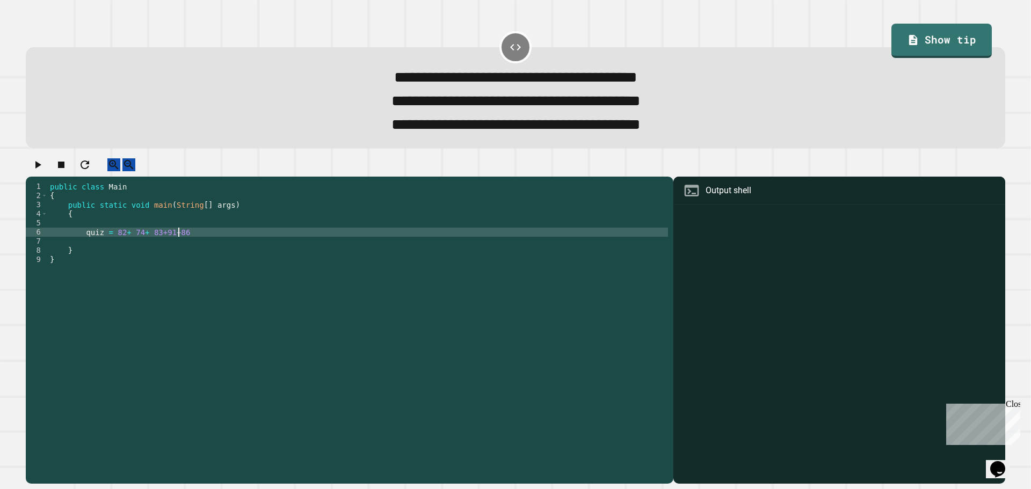
scroll to position [0, 9]
click at [153, 248] on div "public class Main { public static void main ( String [ ] args ) { quiz = 82 + 7…" at bounding box center [358, 319] width 620 height 274
click at [157, 247] on div "public class Main { public static void main ( String [ ] args ) { quiz = 82 + 7…" at bounding box center [358, 319] width 620 height 274
click at [119, 248] on div "public class Main { public static void main ( String [ ] args ) { quiz = 82 + 7…" at bounding box center [358, 319] width 620 height 274
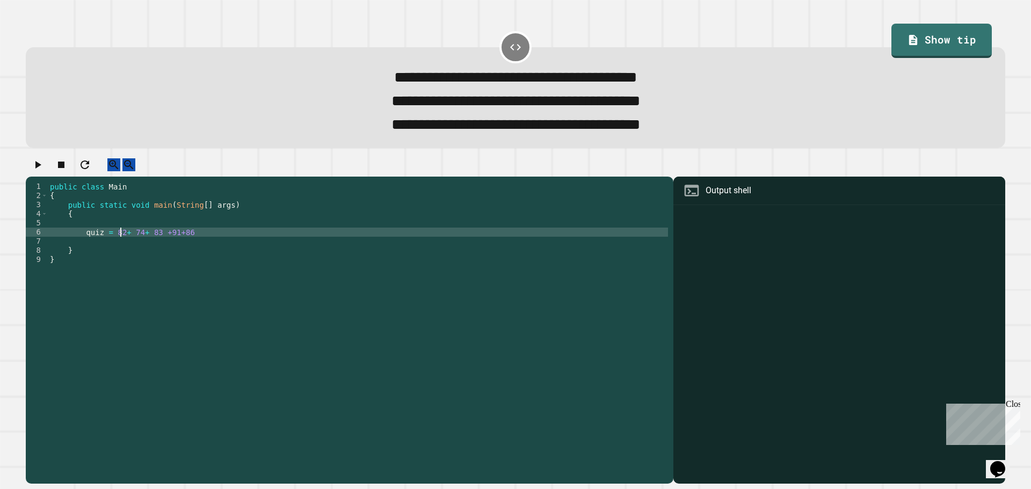
scroll to position [0, 5]
click at [164, 246] on div "public class Main { public static void main ( String [ ] args ) { quiz = 82 + 7…" at bounding box center [358, 319] width 620 height 274
click at [178, 248] on div "public class Main { public static void main ( String [ ] args ) { quiz = 82 + 7…" at bounding box center [358, 319] width 620 height 274
click at [186, 248] on div "public class Main { public static void main ( String [ ] args ) { quiz = 82 + 7…" at bounding box center [358, 319] width 620 height 274
type textarea "**********"
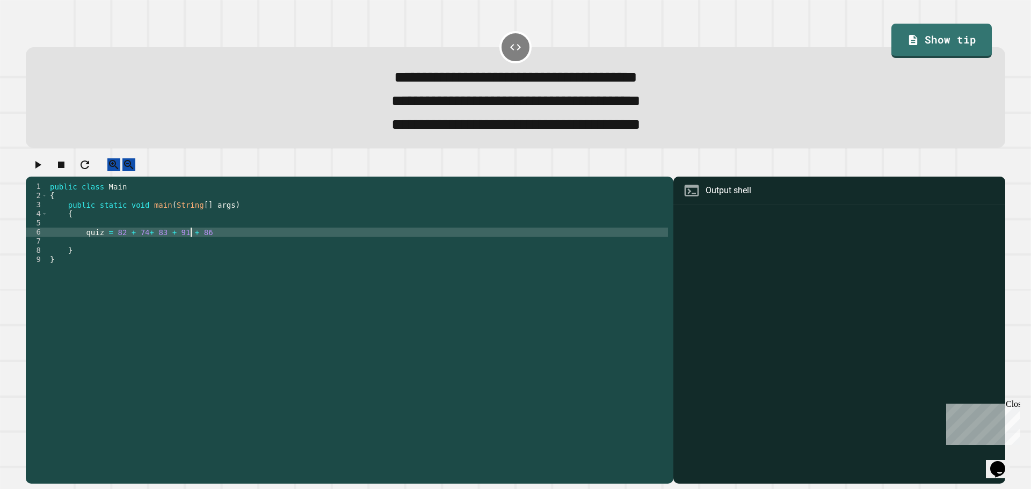
scroll to position [0, 10]
click at [207, 249] on div "public class Main { public static void main ( String [ ] args ) { quiz = 82 + 7…" at bounding box center [358, 319] width 620 height 274
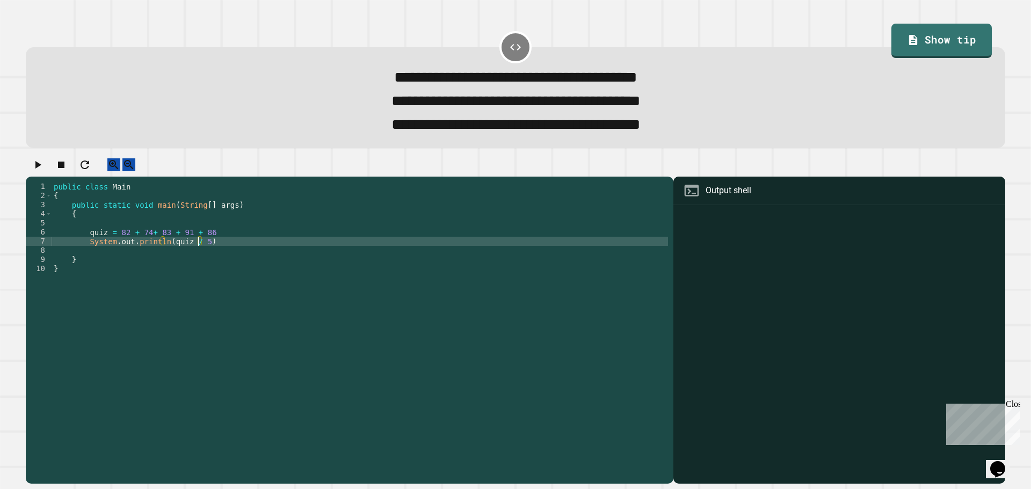
click at [84, 244] on div "public class Main { public static void main ( String [ ] args ) { quiz = 82 + 7…" at bounding box center [360, 319] width 616 height 274
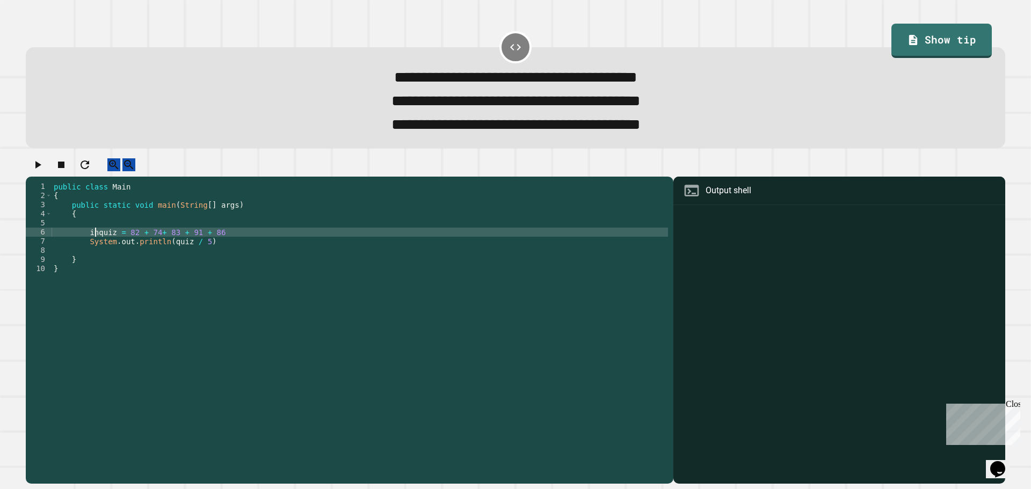
scroll to position [0, 3]
click at [210, 260] on div "public class Main { public static void main ( String [ ] args ) { int quiz = 82…" at bounding box center [360, 319] width 616 height 274
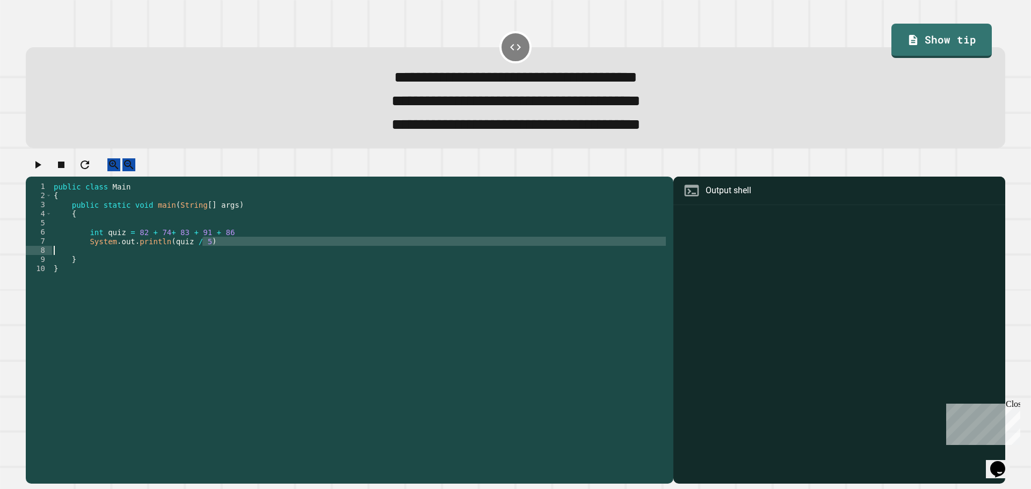
click at [226, 256] on div "public class Main { public static void main ( String [ ] args ) { int quiz = 82…" at bounding box center [360, 310] width 616 height 256
type textarea "**********"
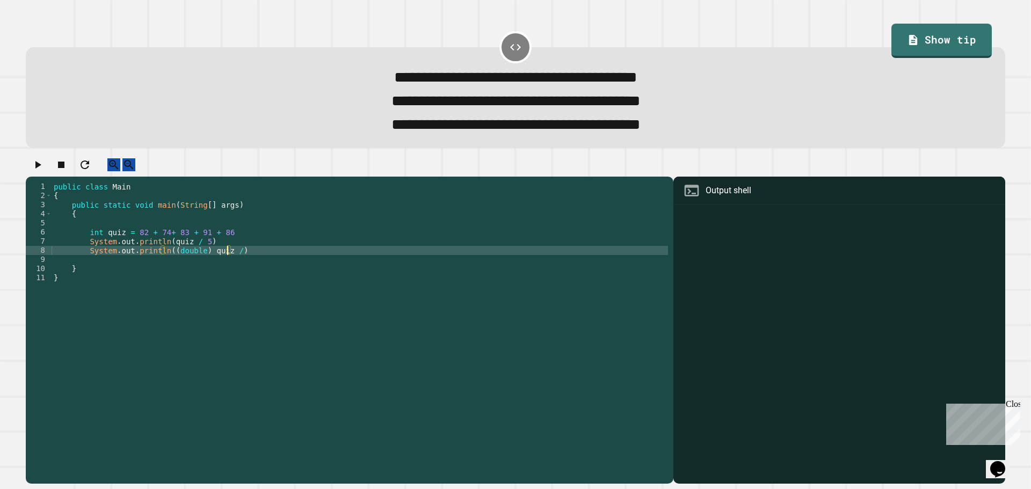
scroll to position [0, 12]
click at [44, 171] on icon "button" at bounding box center [37, 164] width 13 height 13
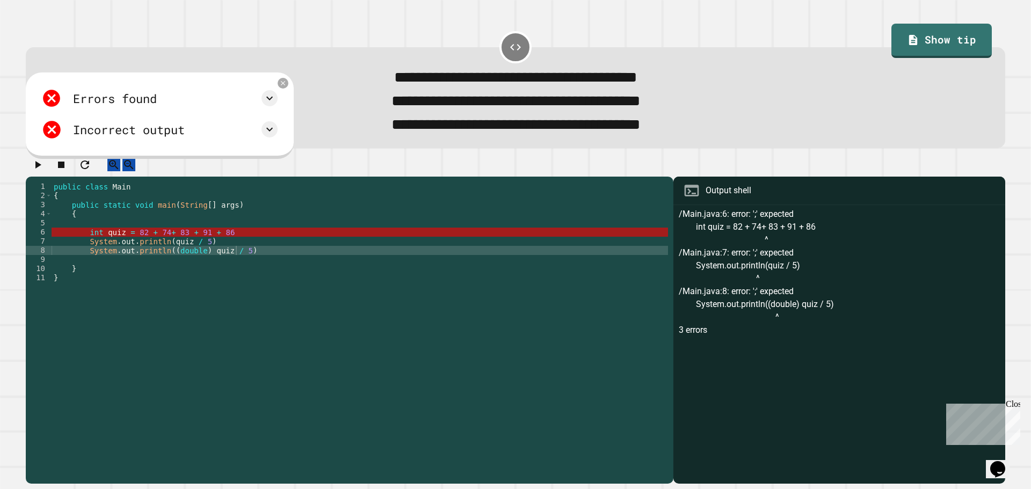
click at [272, 242] on div "public class Main { public static void main ( String [ ] args ) { int quiz = 82…" at bounding box center [360, 319] width 616 height 274
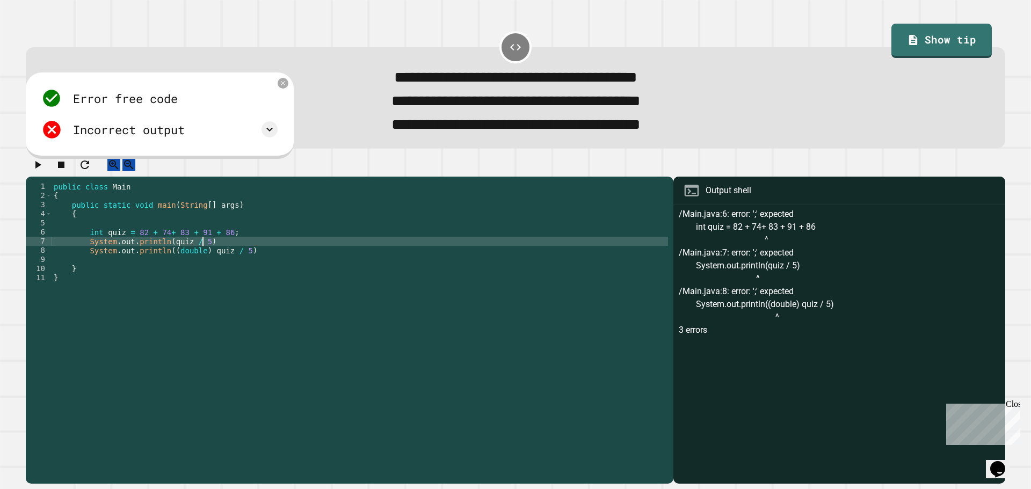
click at [260, 258] on div "public class Main { public static void main ( String [ ] args ) { int quiz = 82…" at bounding box center [360, 319] width 616 height 274
click at [265, 263] on div "public class Main { public static void main ( String [ ] args ) { int quiz = 82…" at bounding box center [360, 319] width 616 height 274
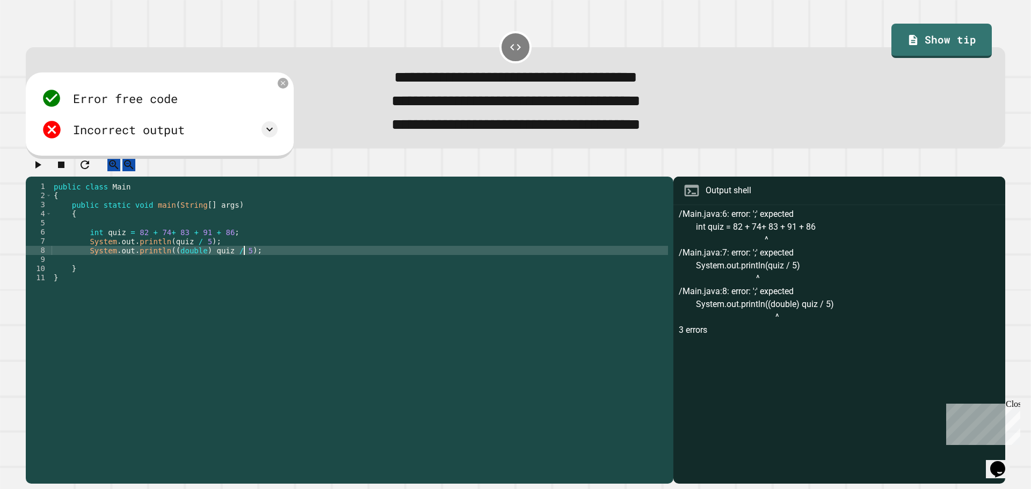
scroll to position [0, 13]
type textarea "**********"
click at [276, 134] on icon at bounding box center [269, 129] width 13 height 13
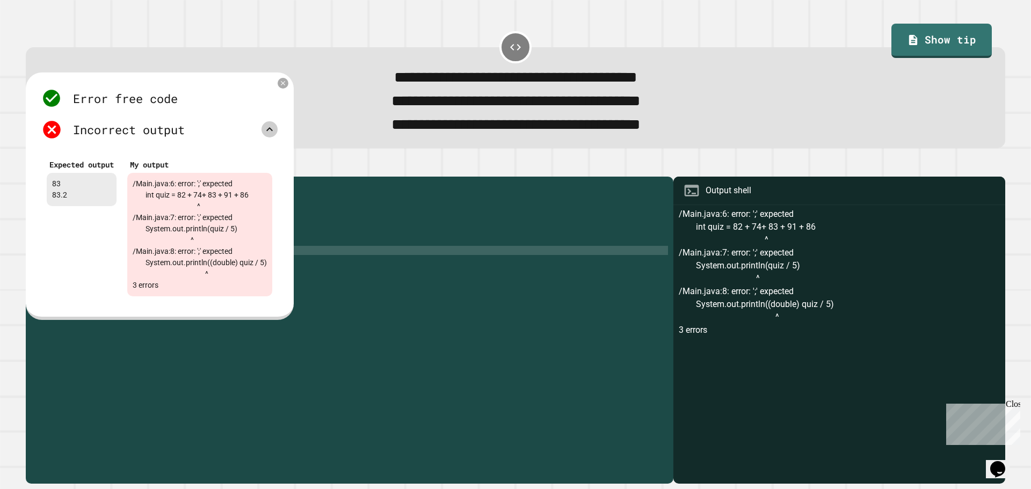
drag, startPoint x: 322, startPoint y: 158, endPoint x: 291, endPoint y: 163, distance: 31.0
click at [323, 160] on div "**********" at bounding box center [515, 321] width 990 height 336
click at [288, 88] on icon at bounding box center [283, 82] width 9 height 9
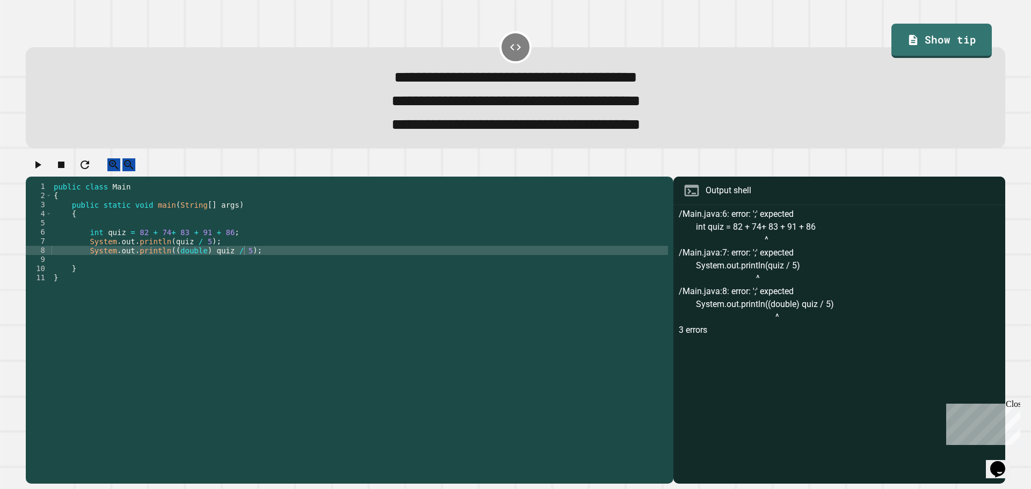
click at [41, 169] on icon "button" at bounding box center [38, 165] width 6 height 8
